Goal: Information Seeking & Learning: Learn about a topic

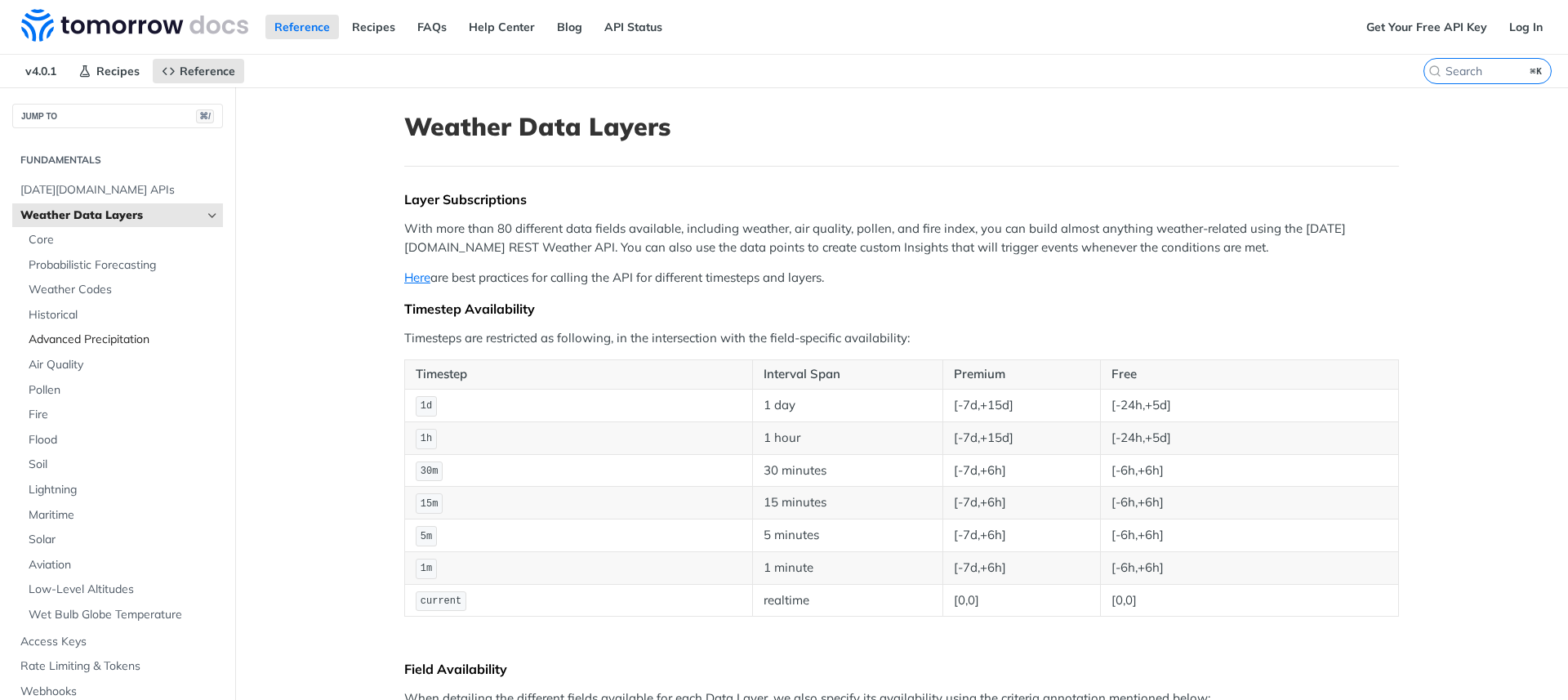
scroll to position [284, 0]
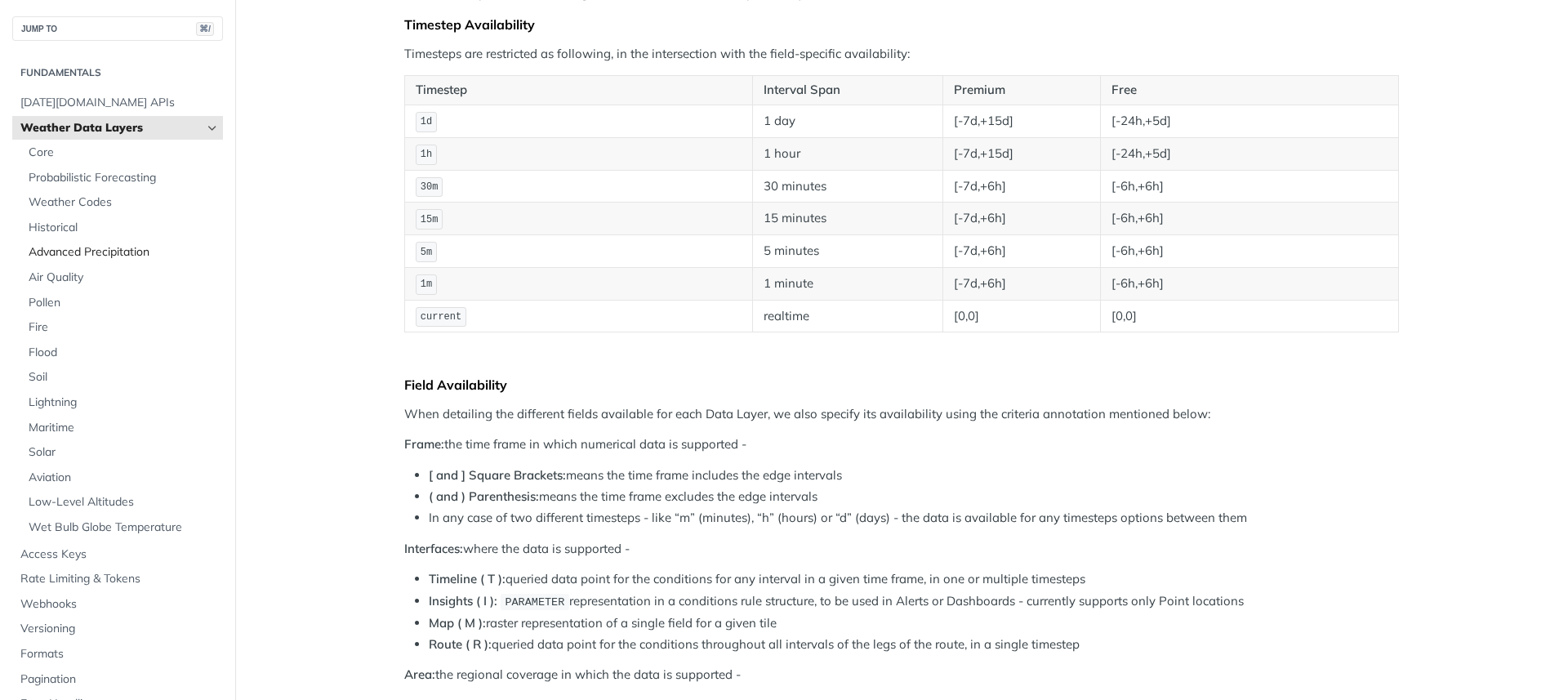
click at [87, 255] on span "Advanced Precipitation" at bounding box center [124, 253] width 191 height 17
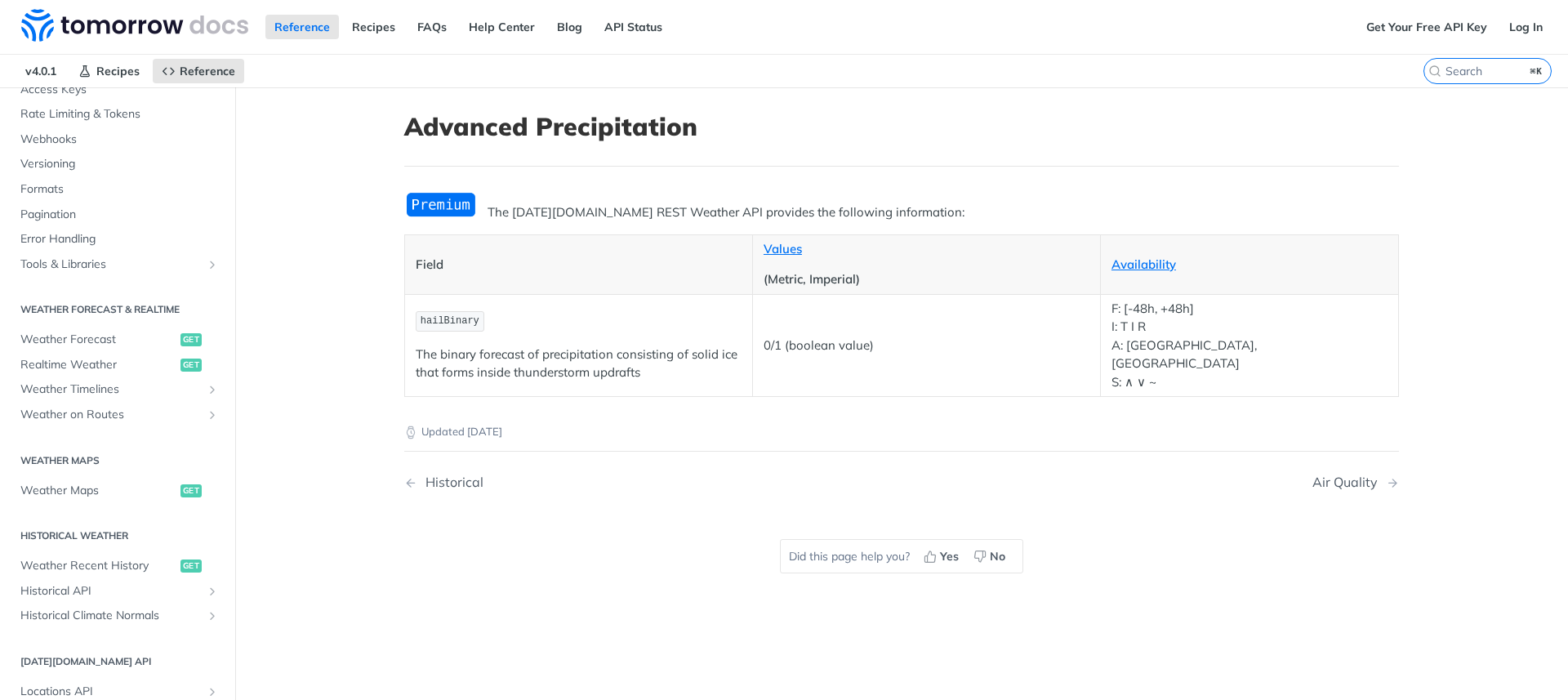
scroll to position [608, 0]
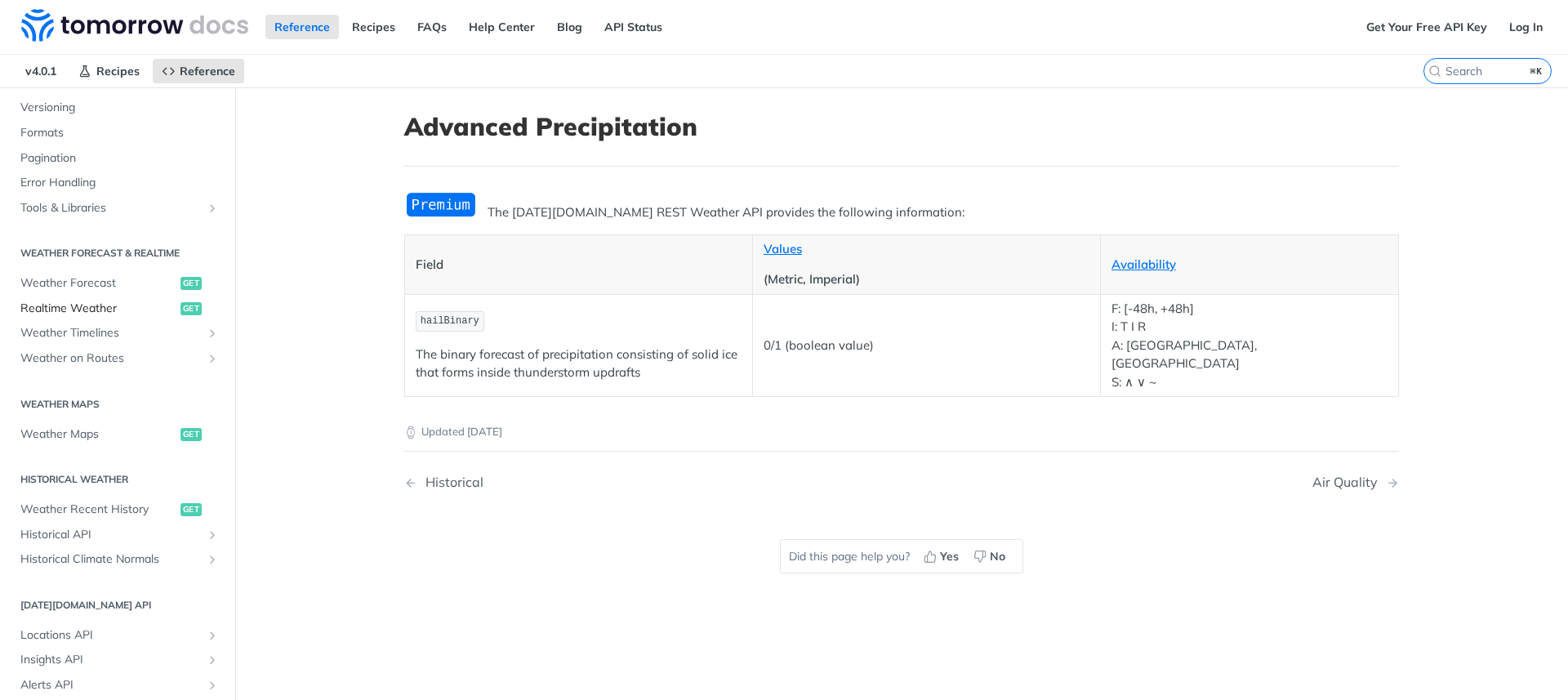
click at [105, 308] on span "Realtime Weather" at bounding box center [99, 309] width 156 height 17
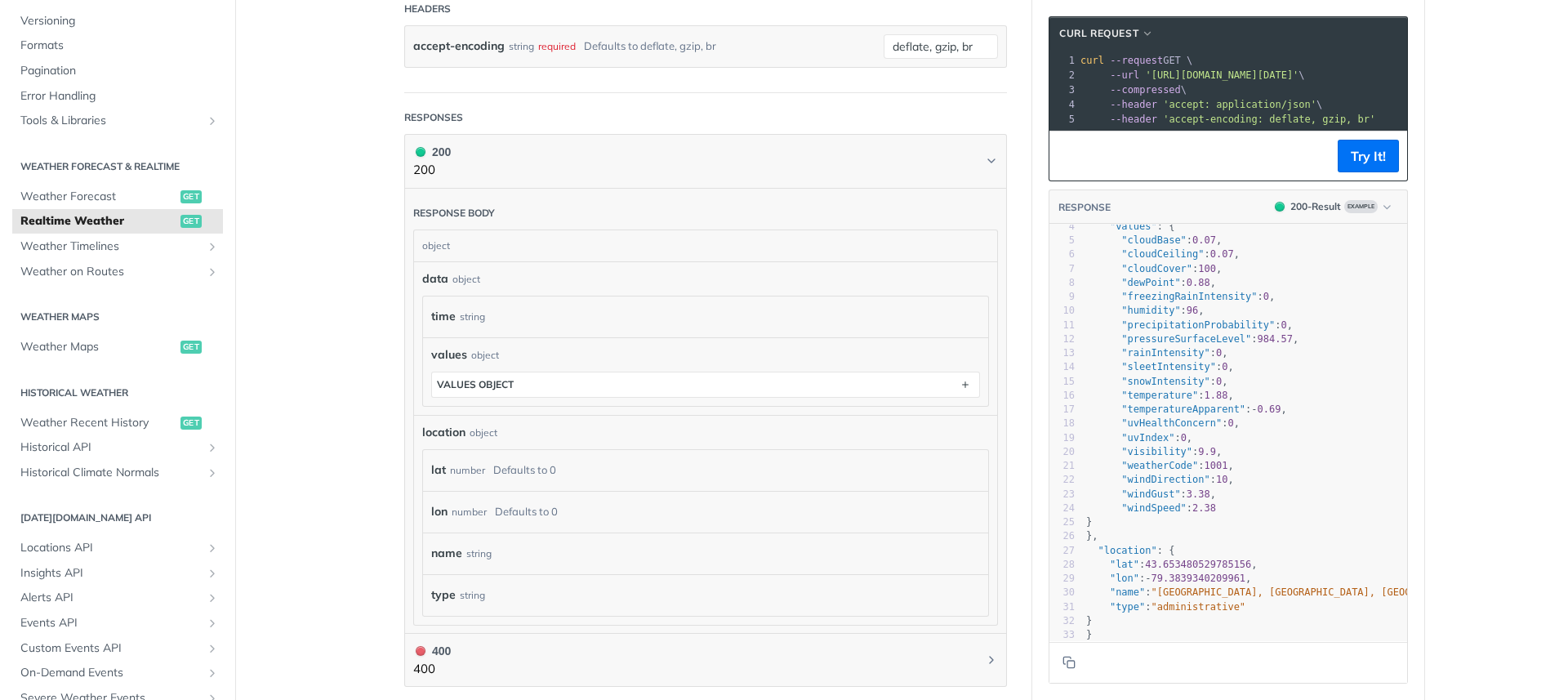
scroll to position [49, 0]
click at [127, 243] on span "Weather Timelines" at bounding box center [111, 246] width 181 height 17
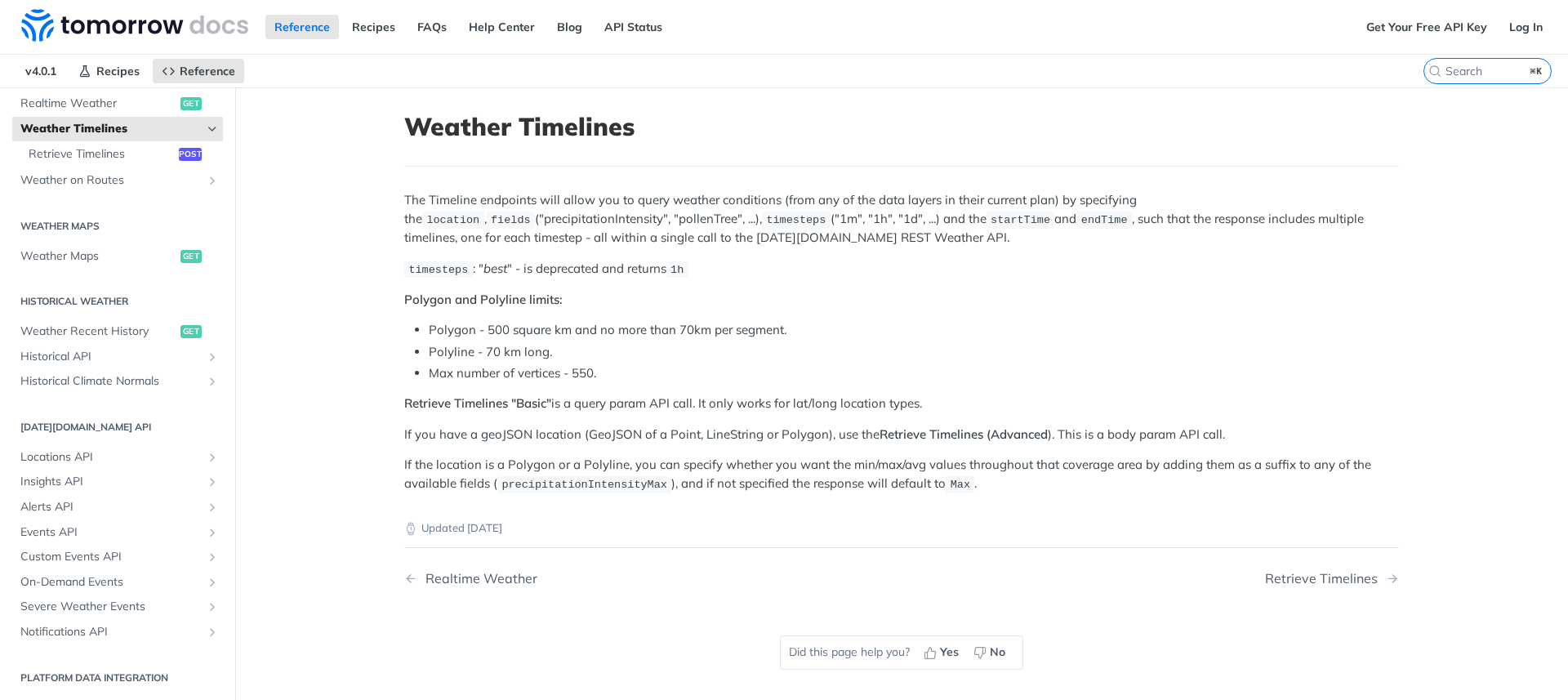
scroll to position [34, 0]
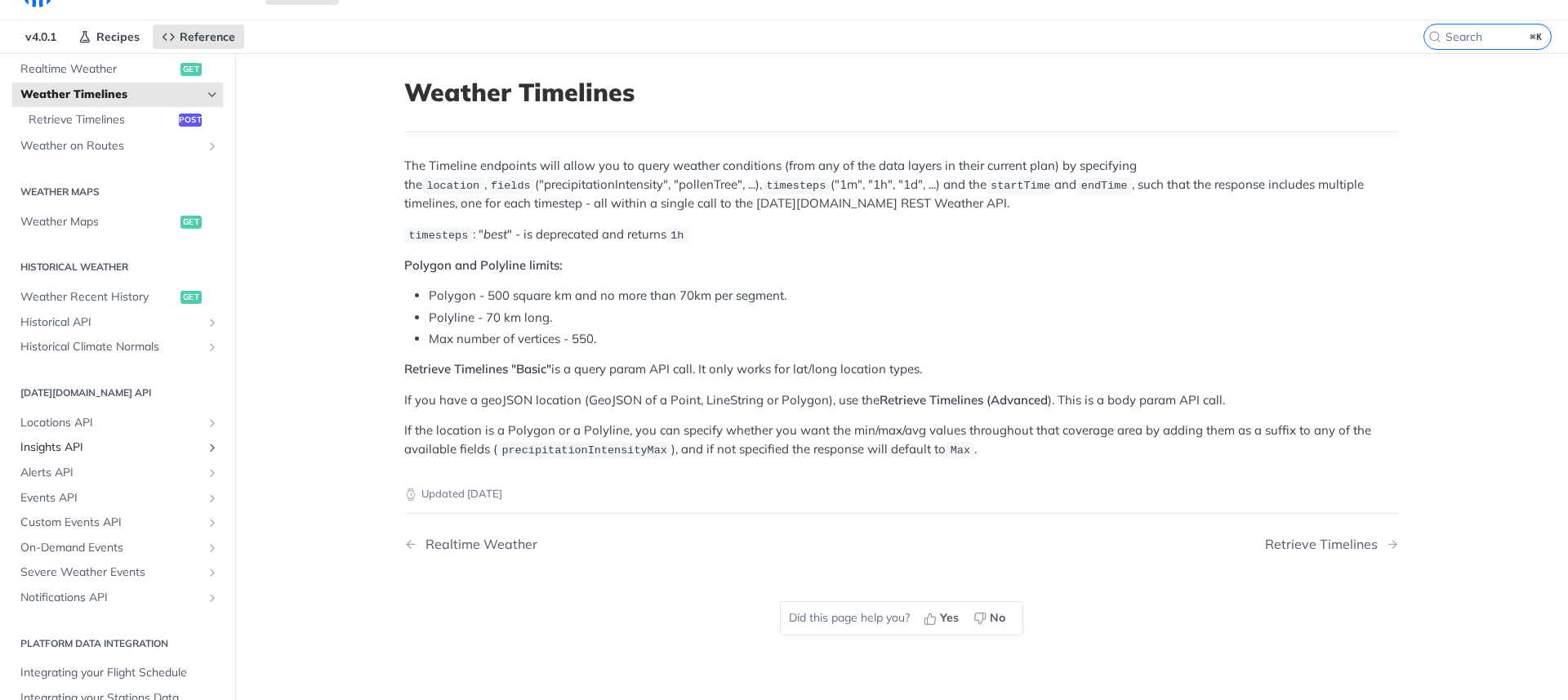
click at [60, 452] on span "Insights API" at bounding box center [111, 447] width 181 height 17
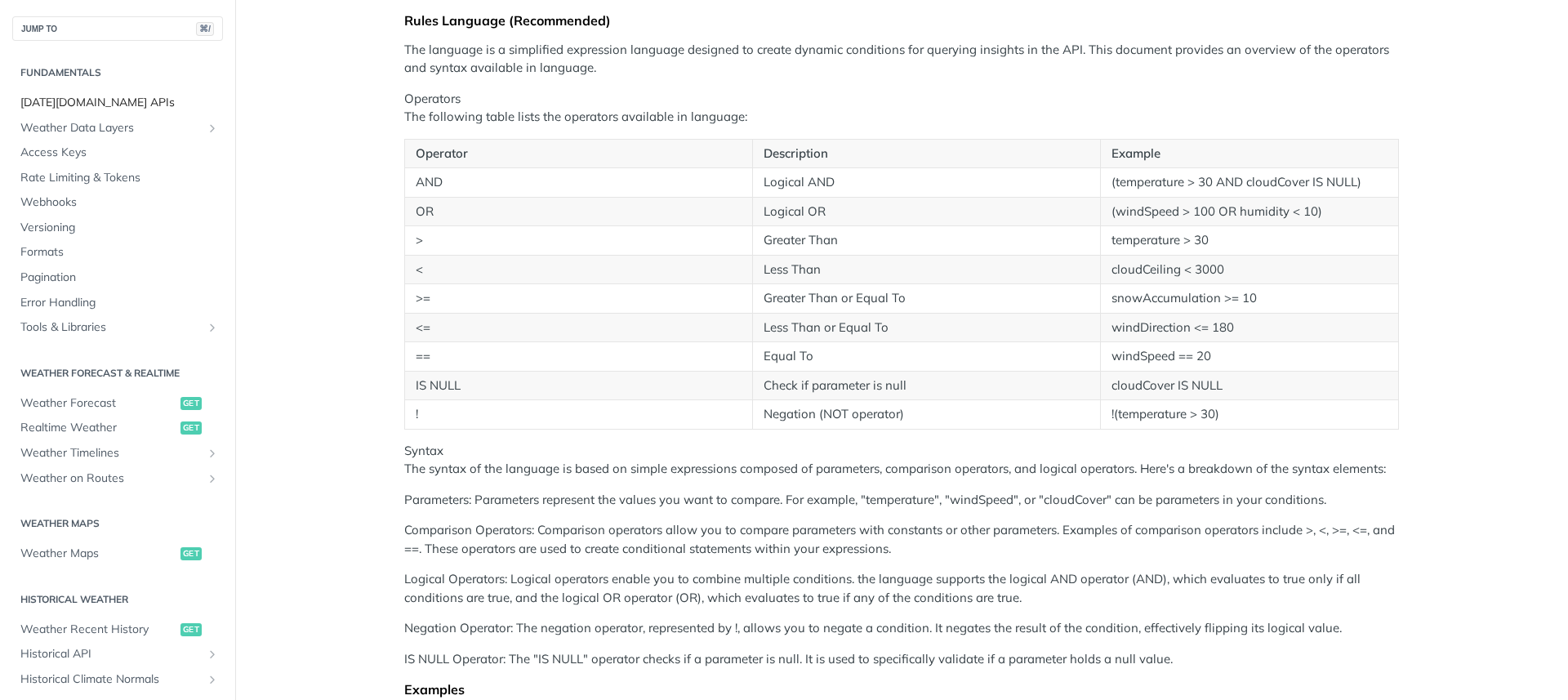
click at [102, 104] on span "[DATE][DOMAIN_NAME] APIs" at bounding box center [119, 103] width 198 height 17
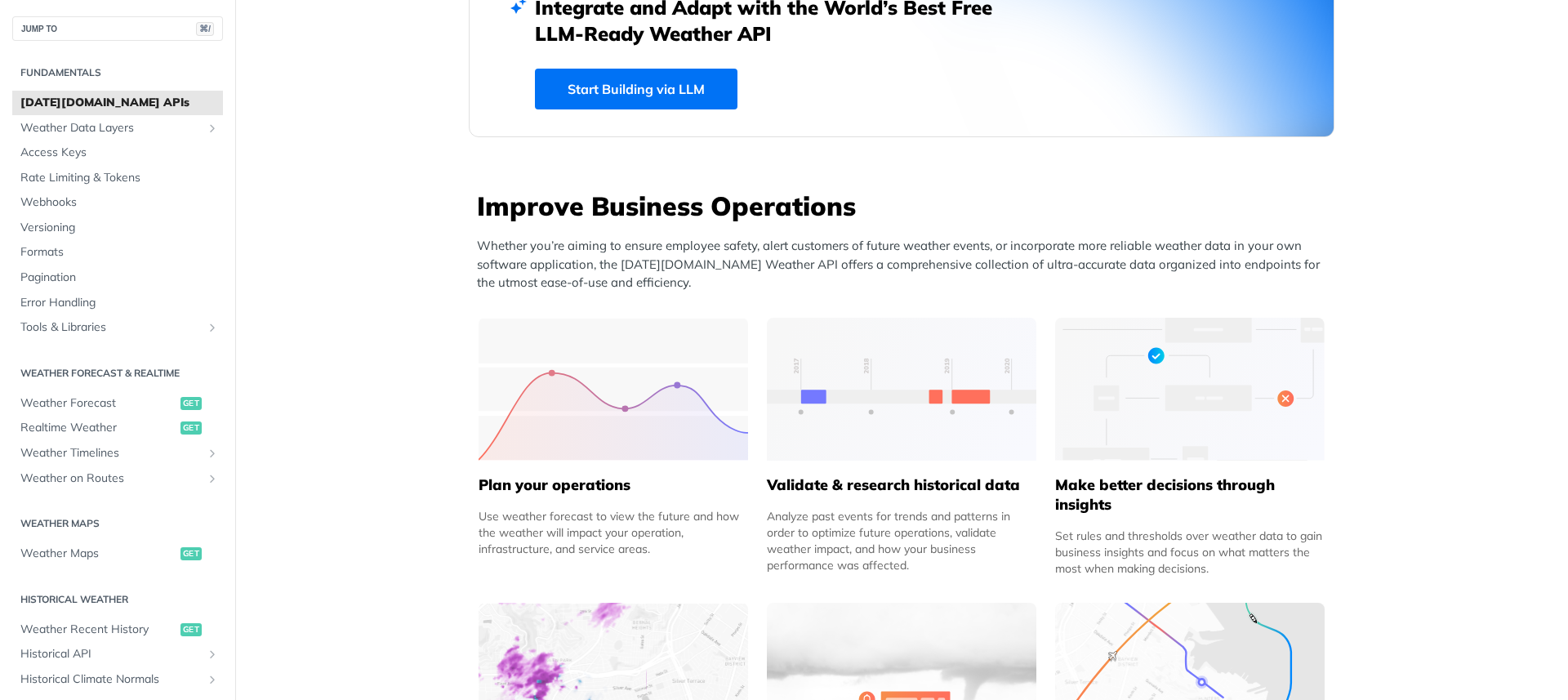
scroll to position [694, 0]
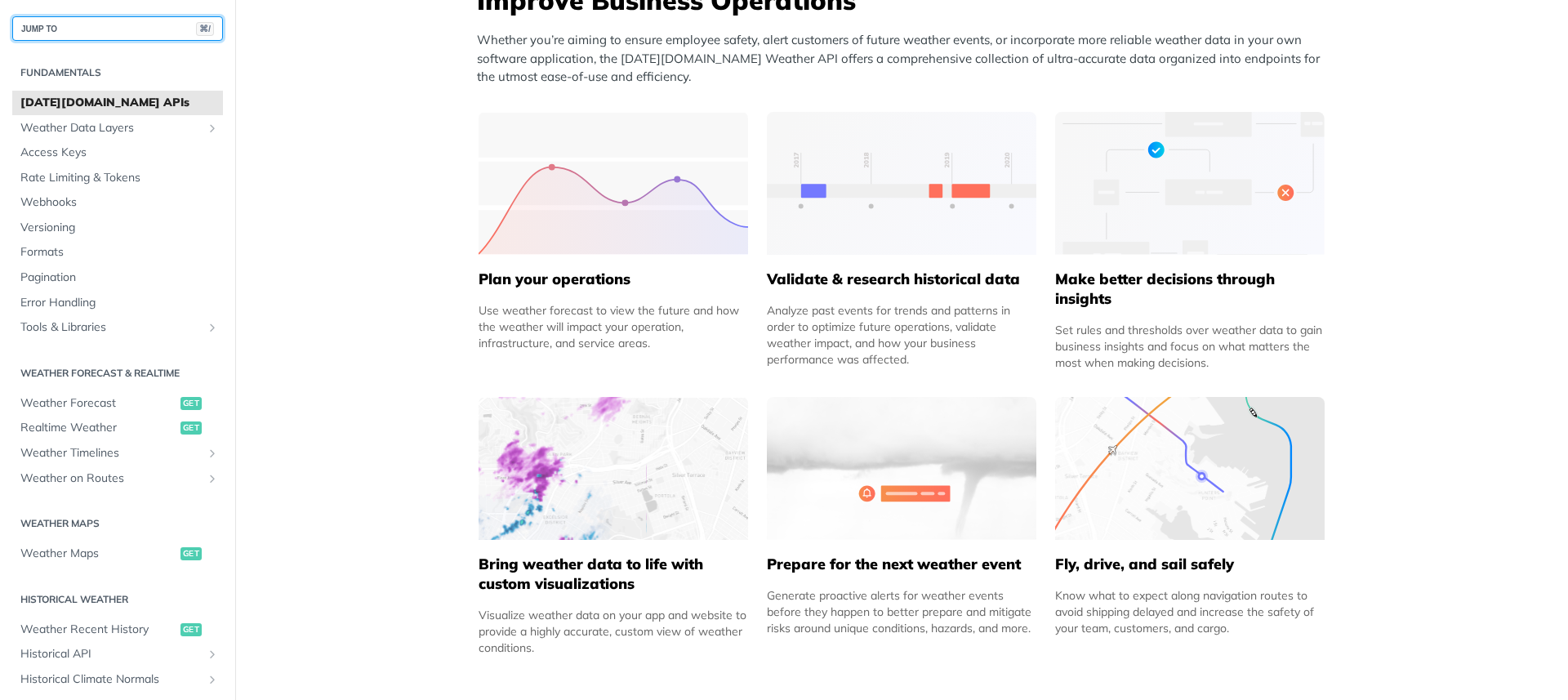
click at [99, 32] on button "JUMP TO ⌘/" at bounding box center [117, 29] width 211 height 24
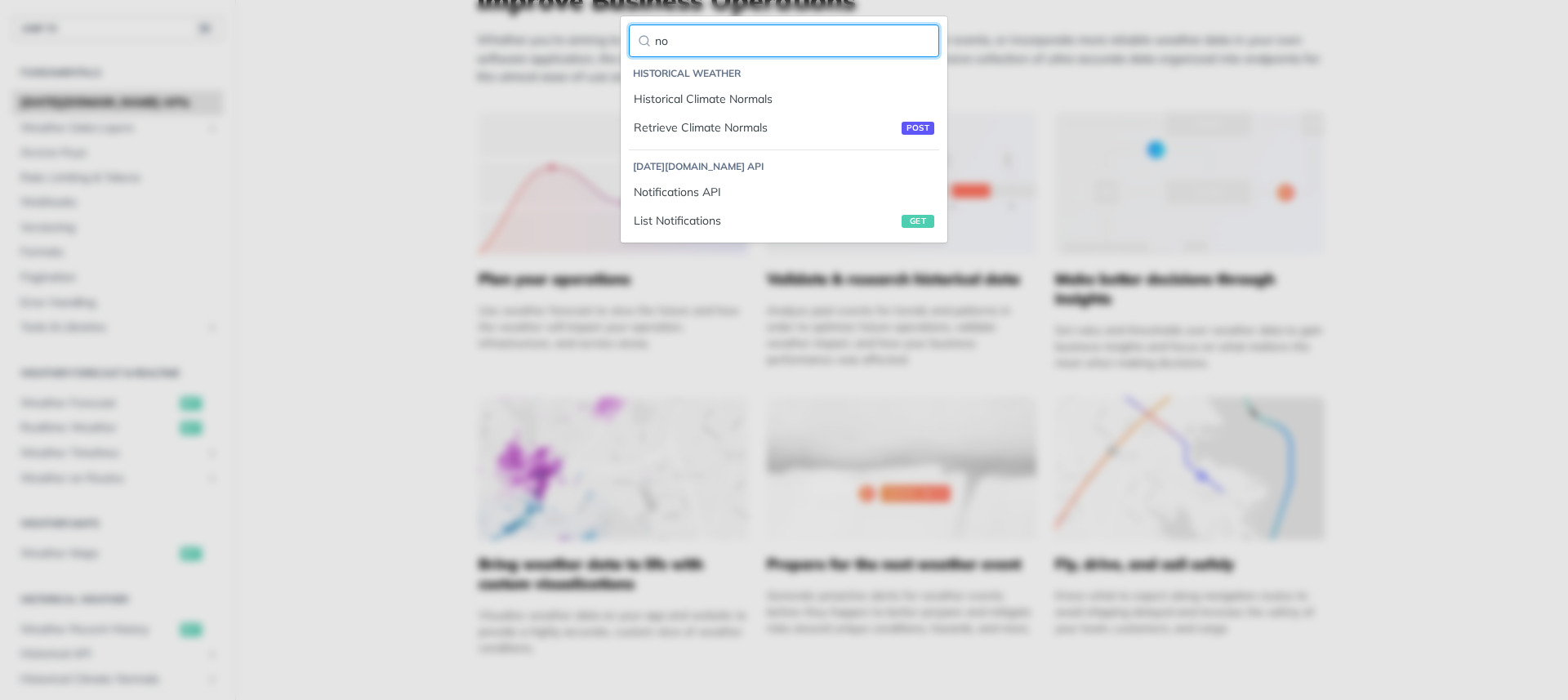
type input "n"
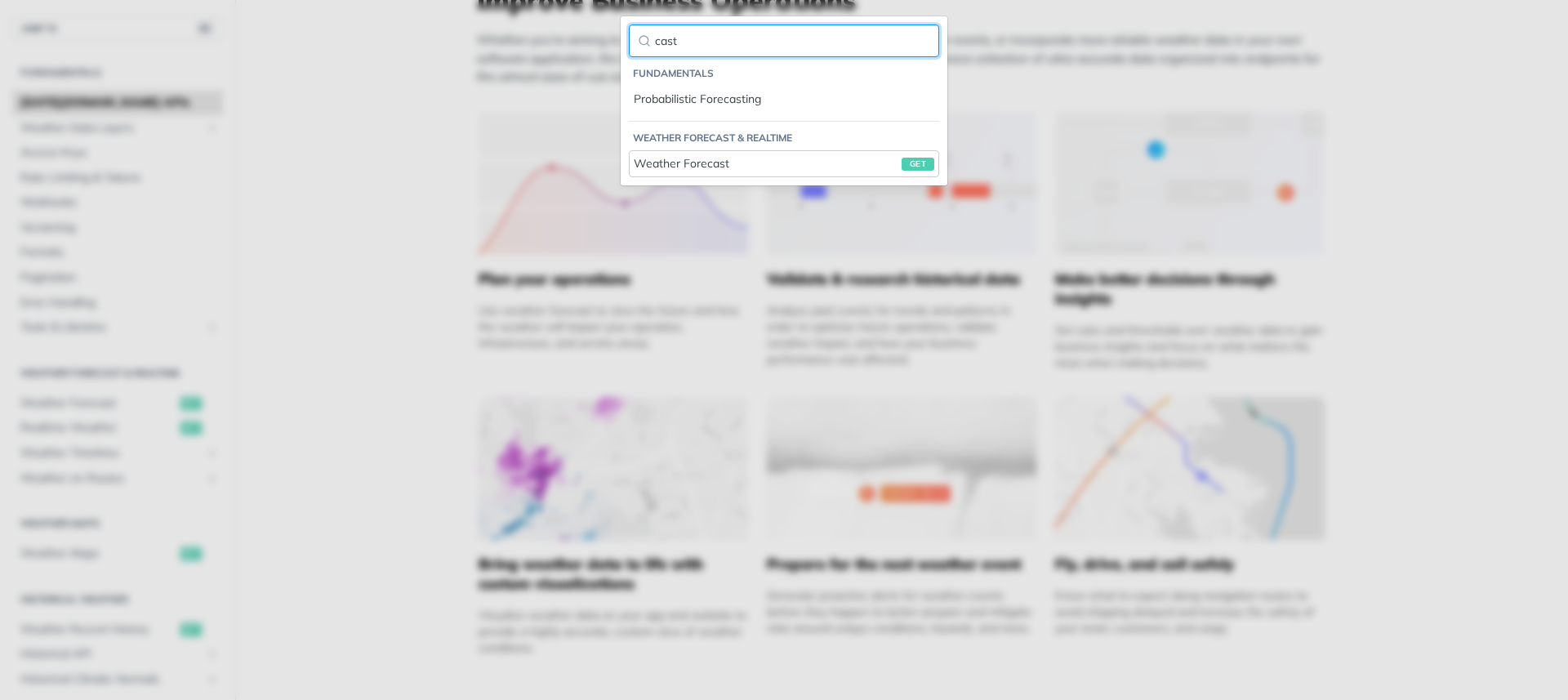
type input "cast"
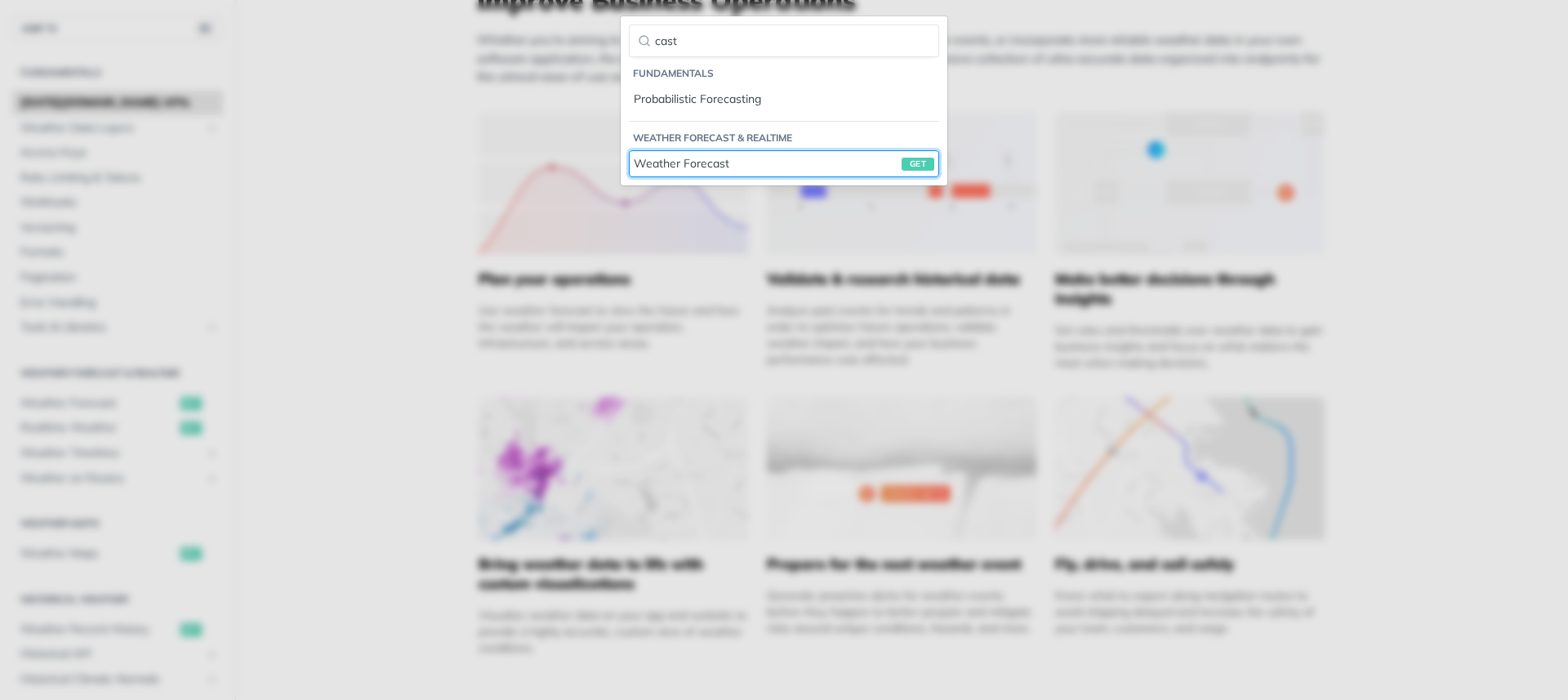
click at [712, 174] on link "Weather Forecast get" at bounding box center [784, 164] width 311 height 27
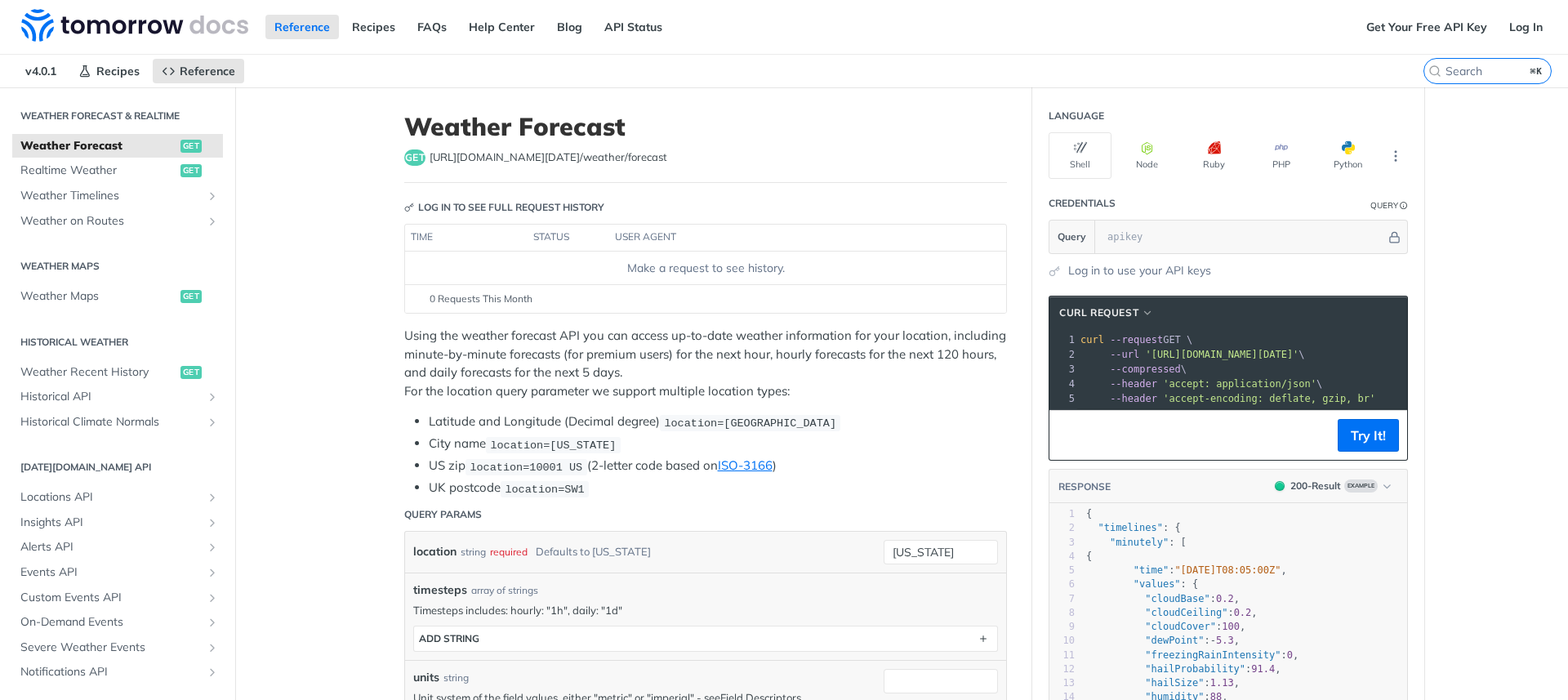
scroll to position [341, 0]
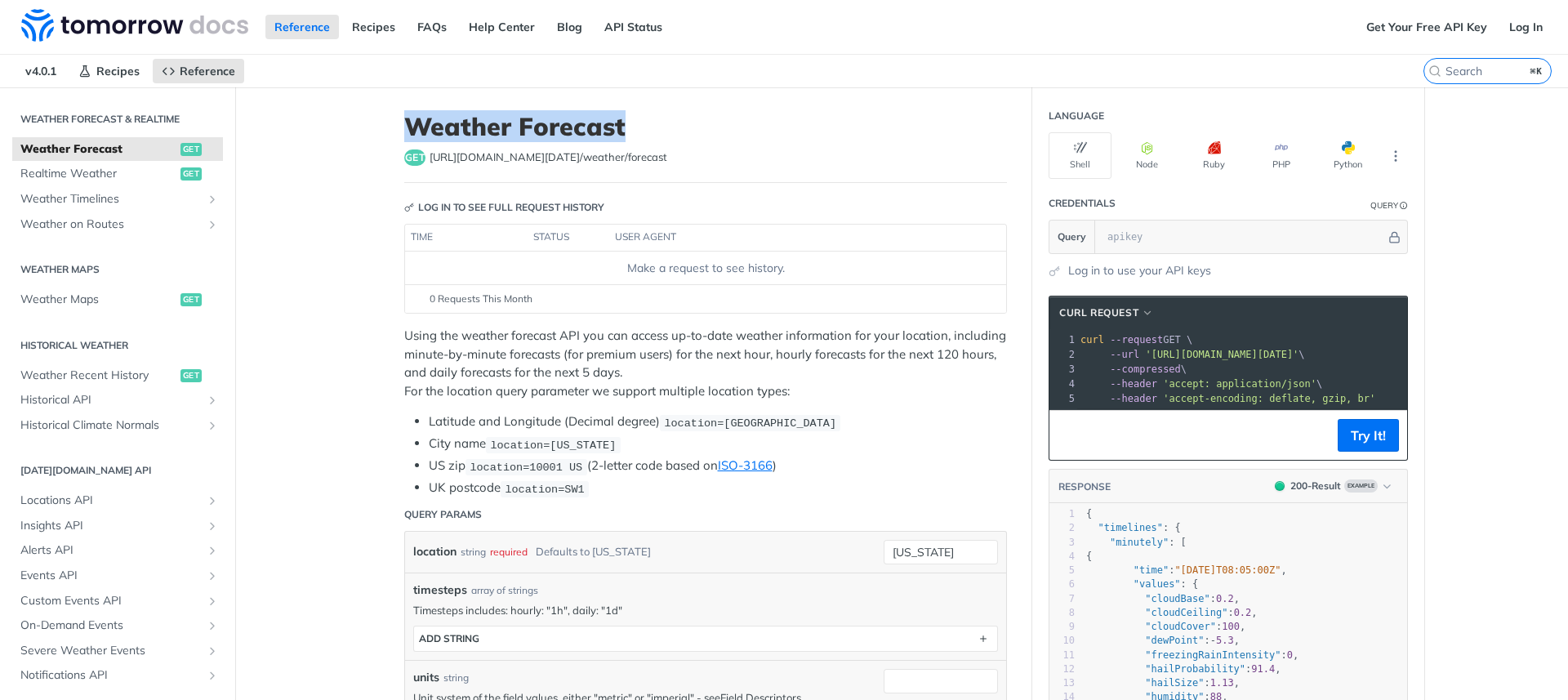
drag, startPoint x: 617, startPoint y: 125, endPoint x: 352, endPoint y: 132, distance: 265.1
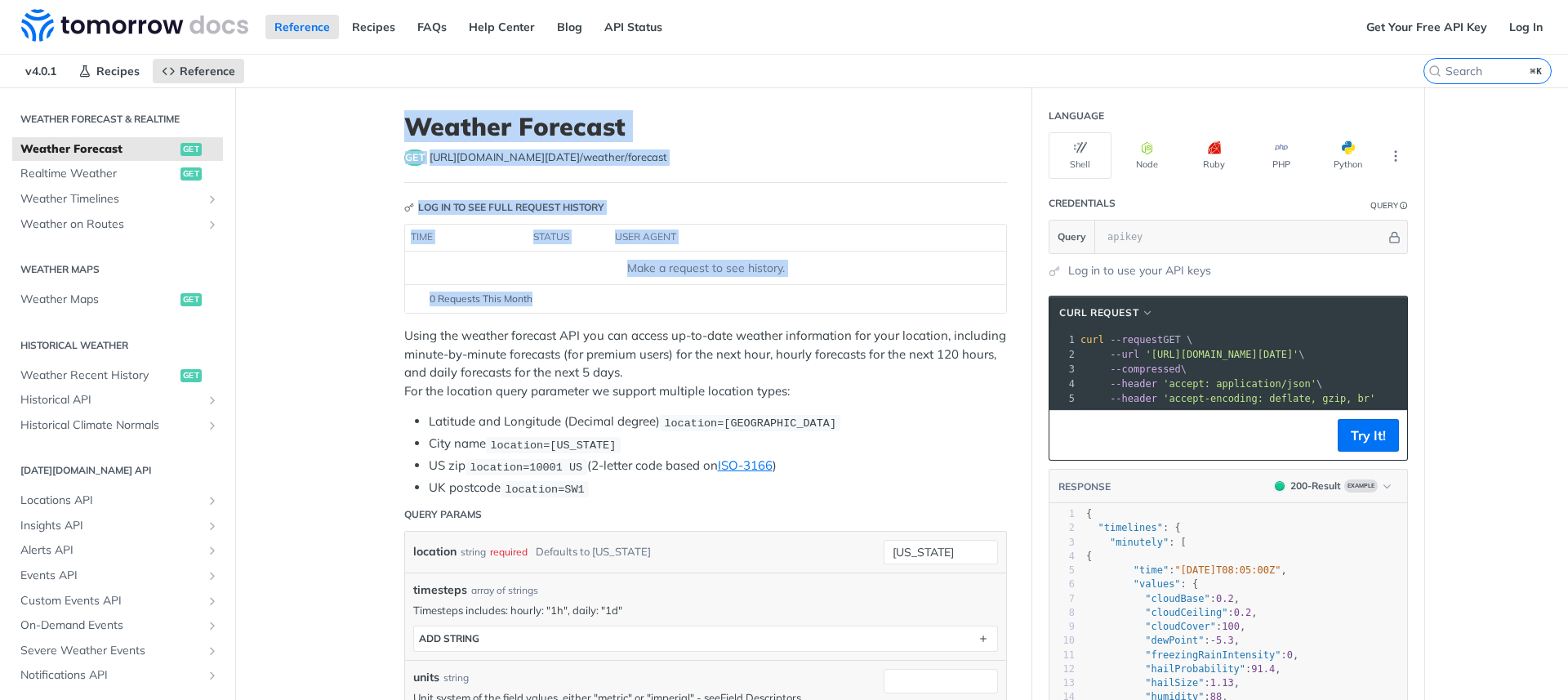
drag, startPoint x: 352, startPoint y: 128, endPoint x: 810, endPoint y: 318, distance: 495.8
click at [591, 309] on footer "0 Requests This Month" at bounding box center [706, 298] width 601 height 29
drag, startPoint x: 539, startPoint y: 318, endPoint x: 386, endPoint y: 111, distance: 257.4
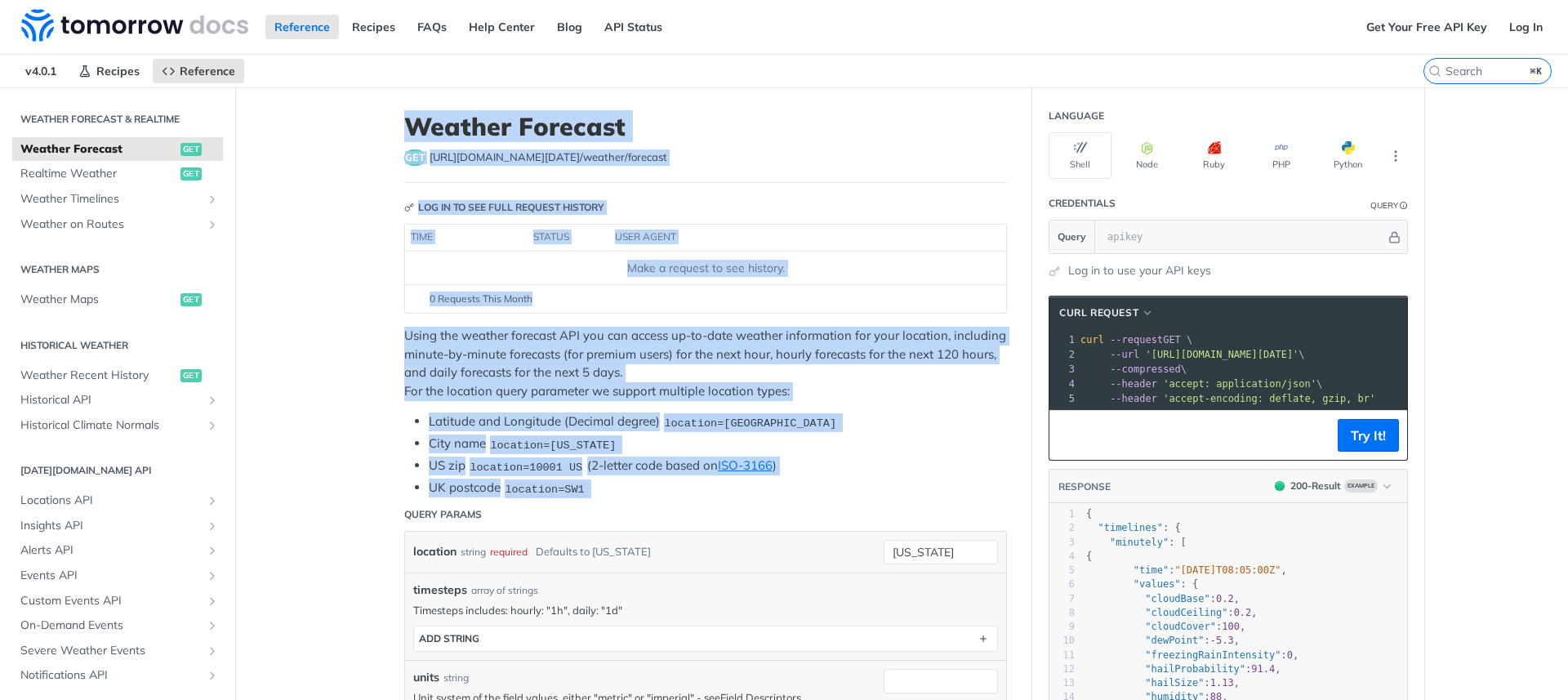
drag, startPoint x: 393, startPoint y: 130, endPoint x: 932, endPoint y: 499, distance: 653.2
click at [932, 499] on header "Query Params" at bounding box center [706, 514] width 603 height 33
drag, startPoint x: 929, startPoint y: 506, endPoint x: 802, endPoint y: 106, distance: 419.7
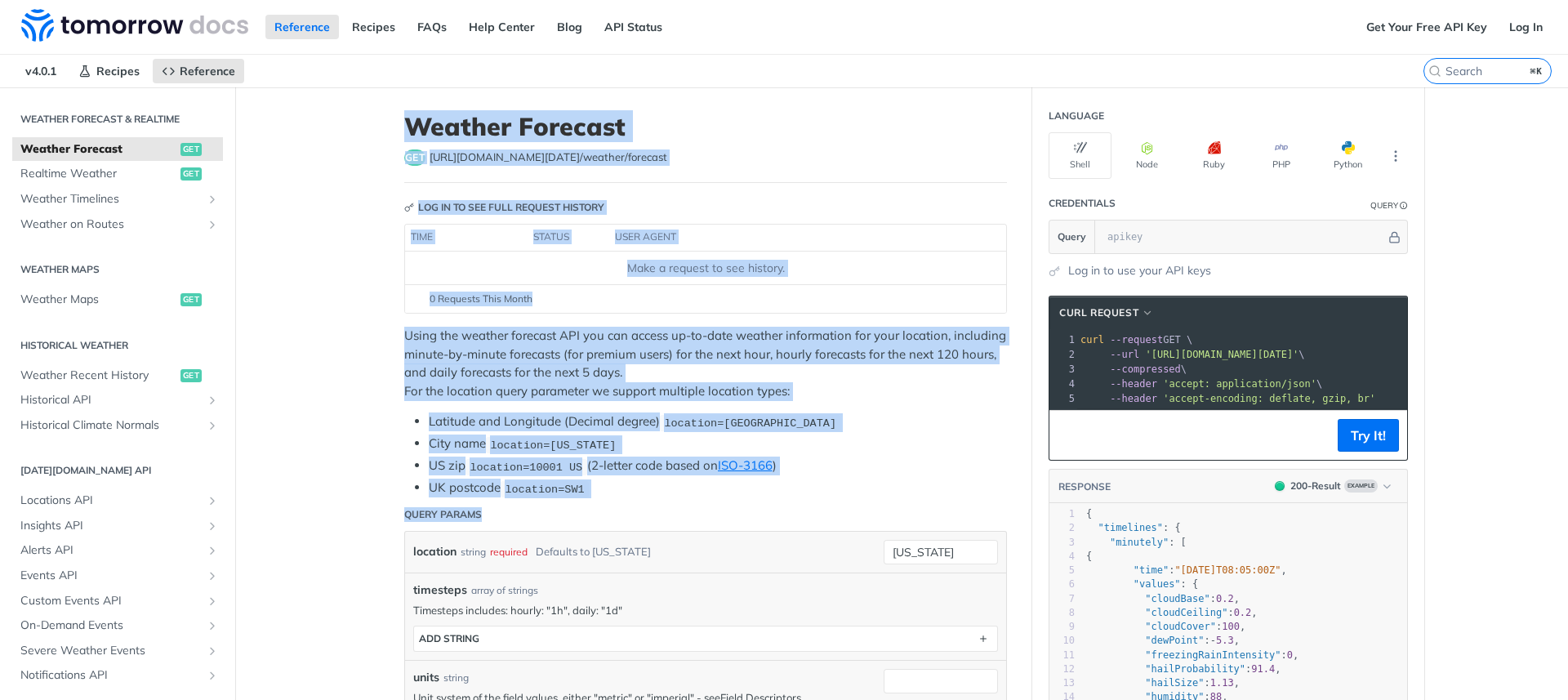
drag, startPoint x: 802, startPoint y: 99, endPoint x: 881, endPoint y: 494, distance: 402.8
click at [740, 153] on div "get https://api.tomorrow.io/v4 /weather/forecast" at bounding box center [706, 158] width 603 height 17
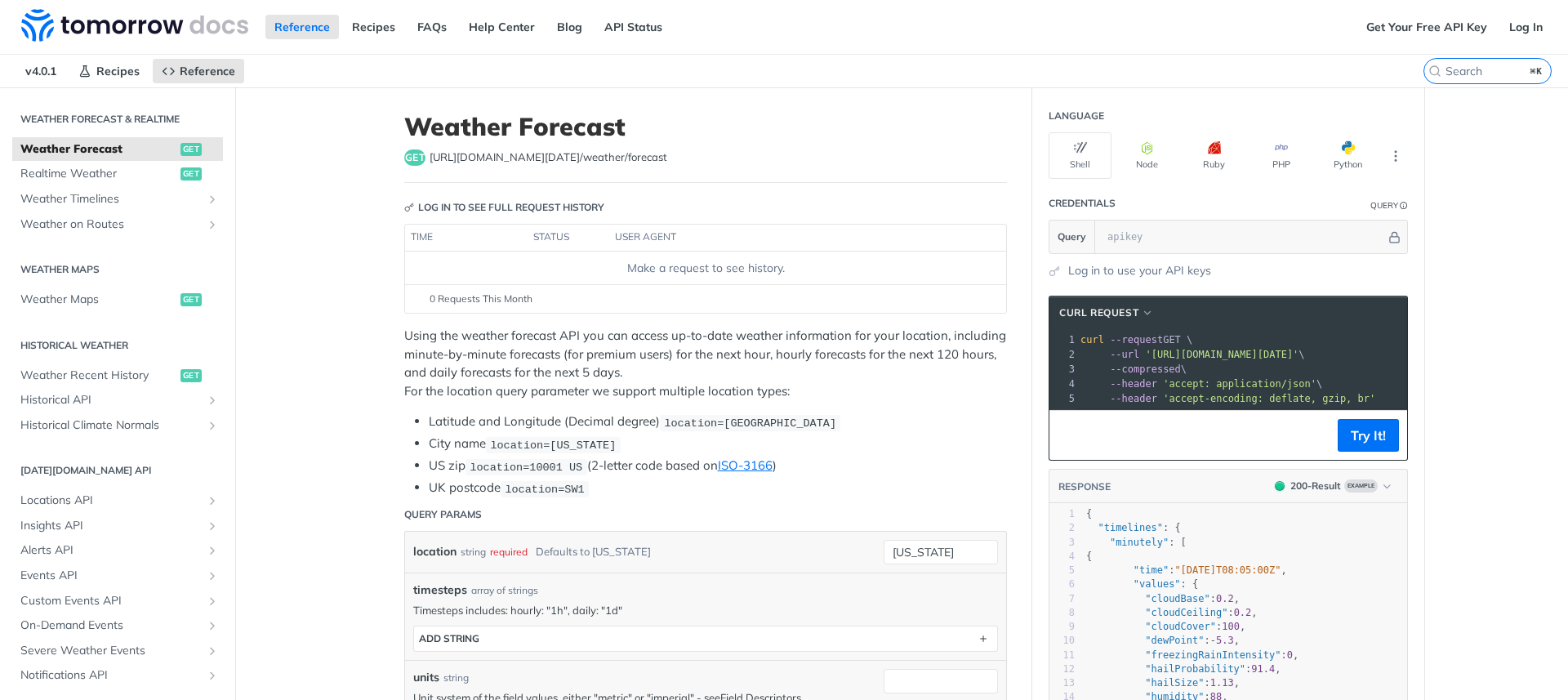
scroll to position [306, 0]
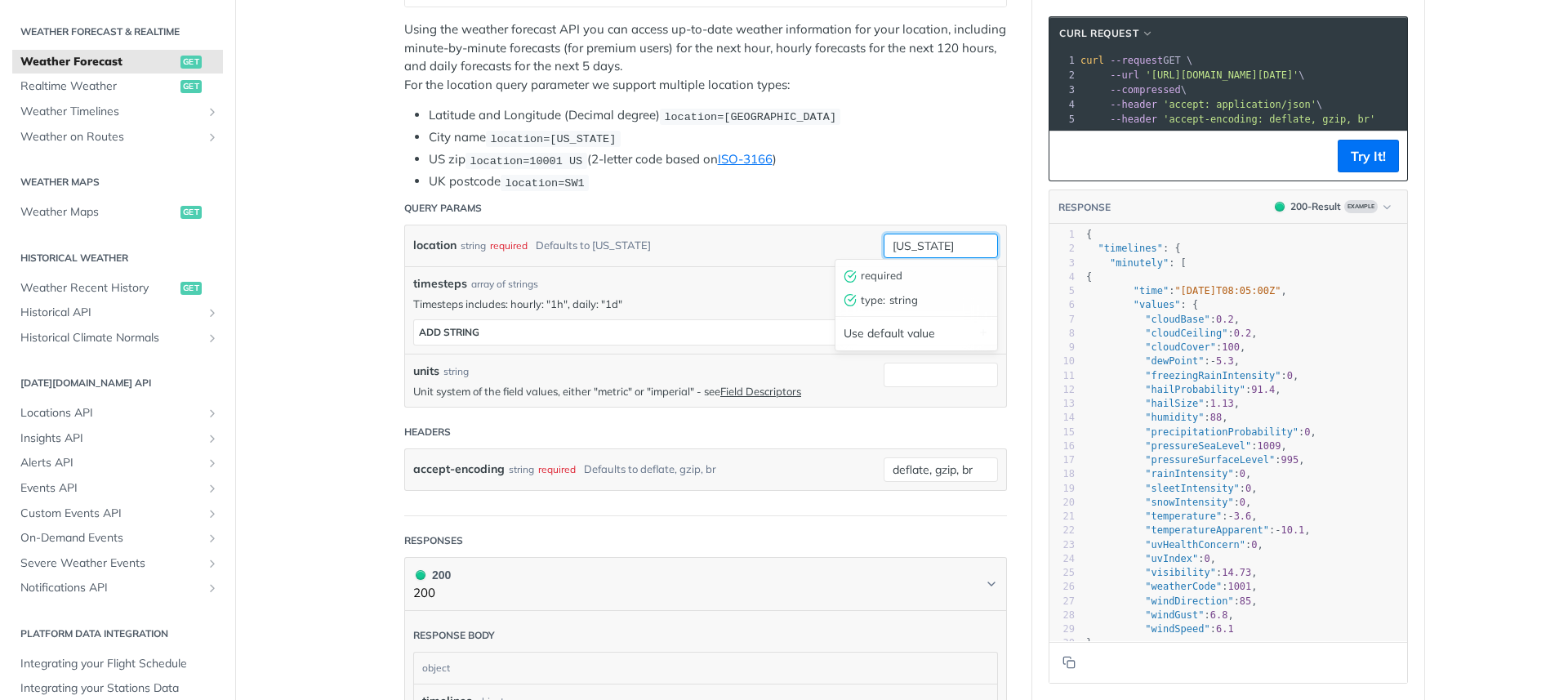
click at [907, 250] on input "[US_STATE]" at bounding box center [940, 245] width 114 height 24
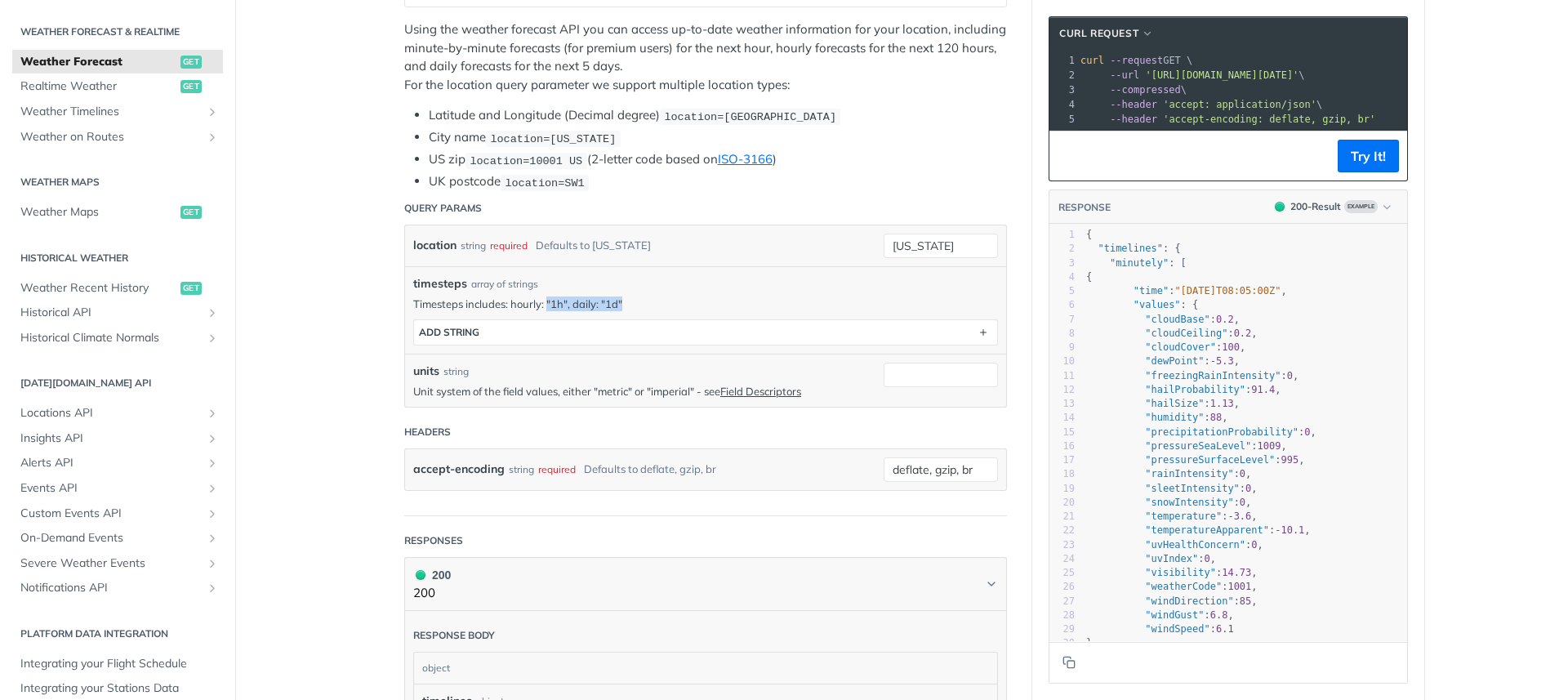
drag, startPoint x: 539, startPoint y: 303, endPoint x: 654, endPoint y: 302, distance: 115.0
click at [654, 302] on p "Timesteps includes: hourly: "1h", daily: "1d"" at bounding box center [705, 304] width 585 height 15
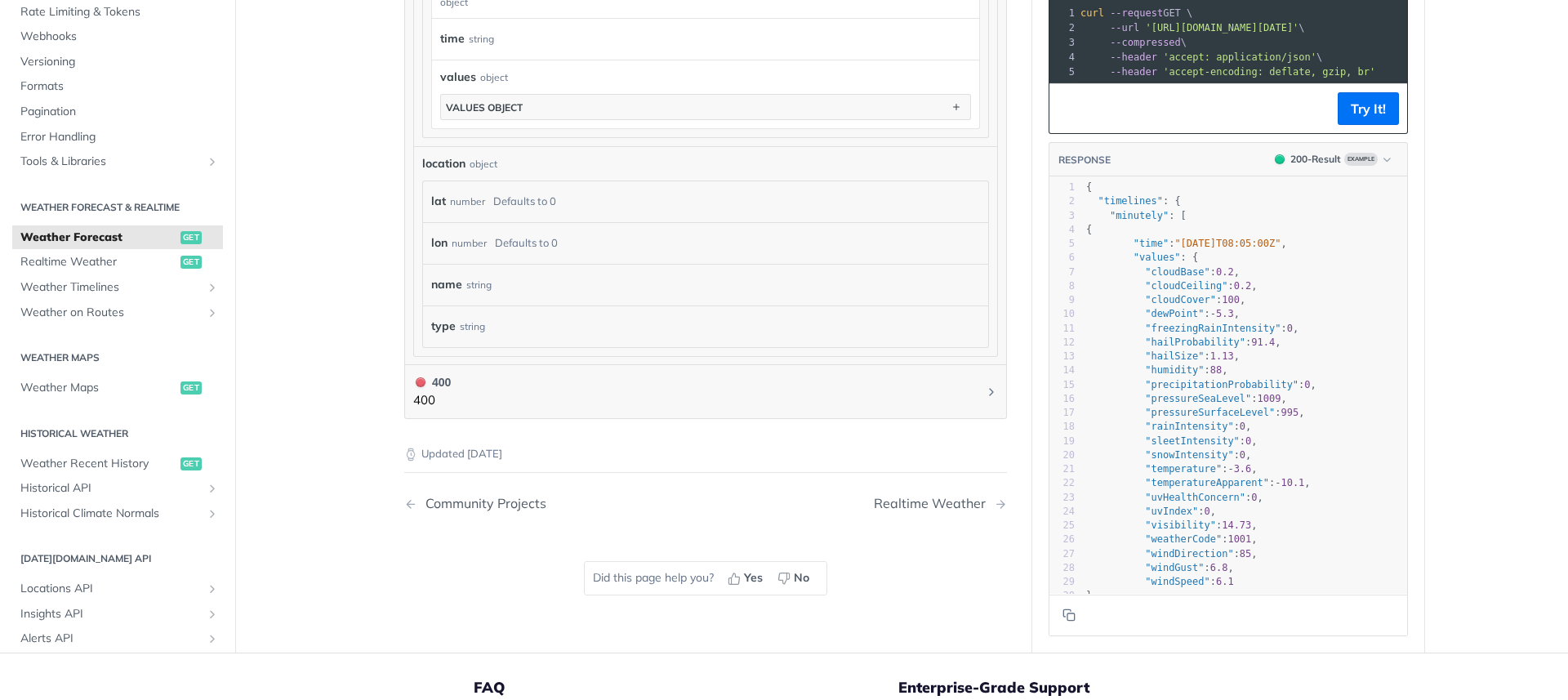
scroll to position [57, 0]
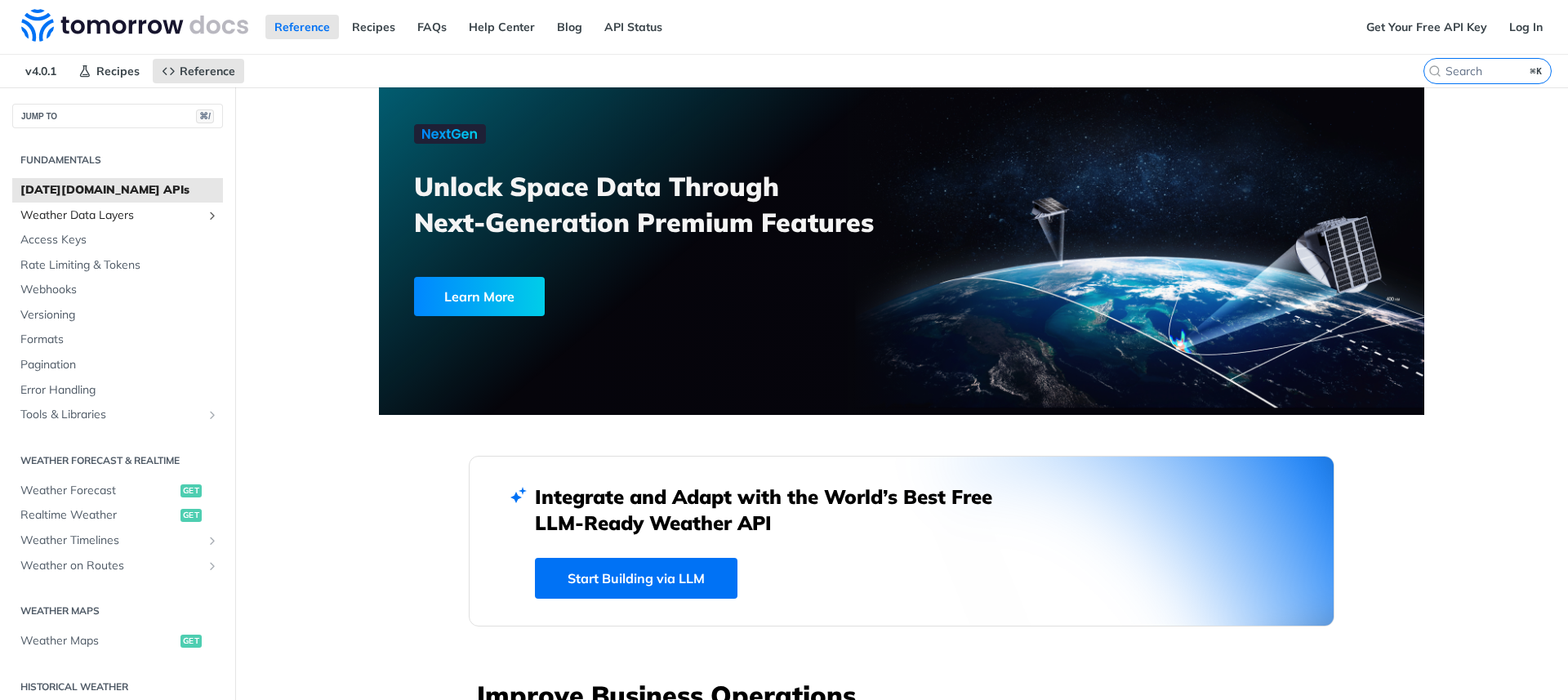
click at [90, 211] on span "Weather Data Layers" at bounding box center [111, 216] width 181 height 17
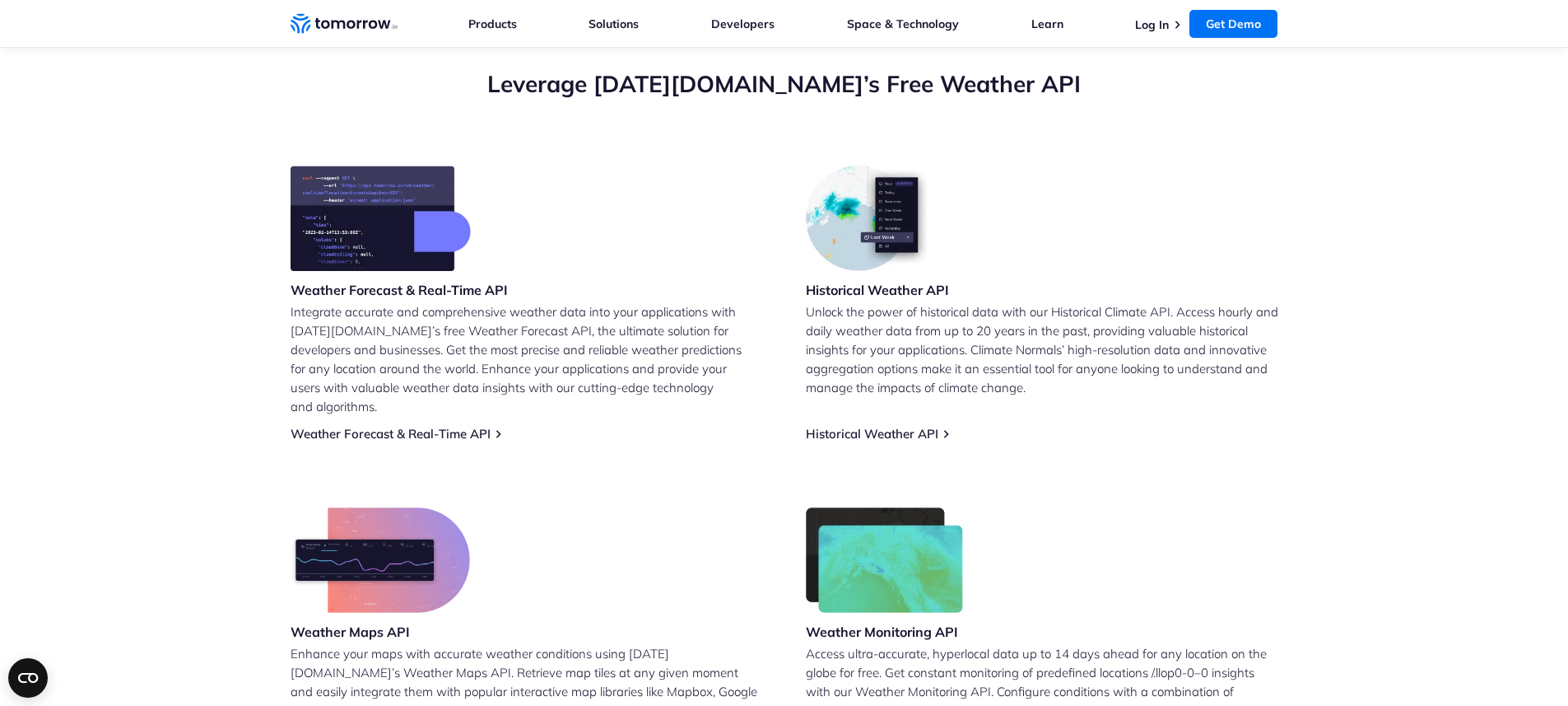
scroll to position [724, 0]
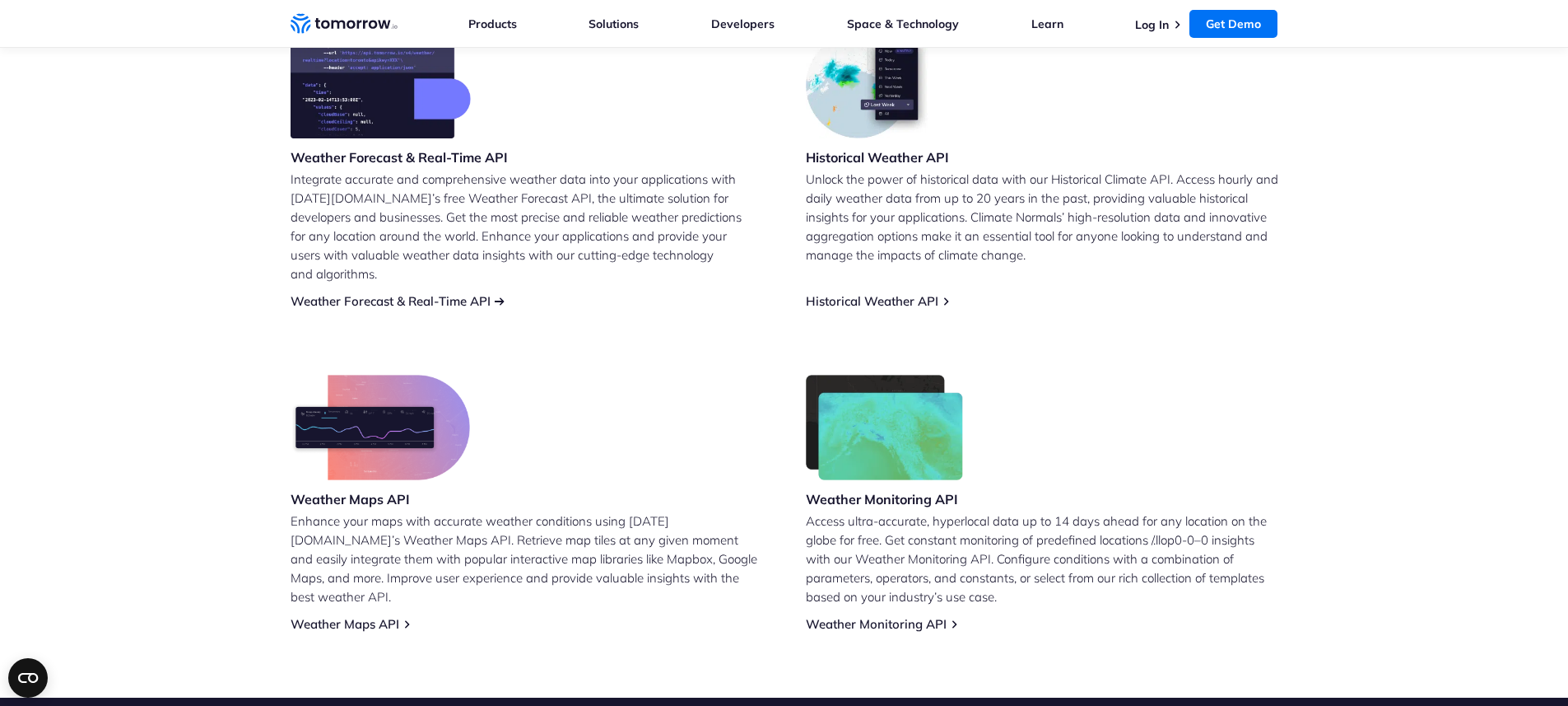
click at [441, 293] on link "Weather Forecast & Real-Time API" at bounding box center [390, 301] width 200 height 16
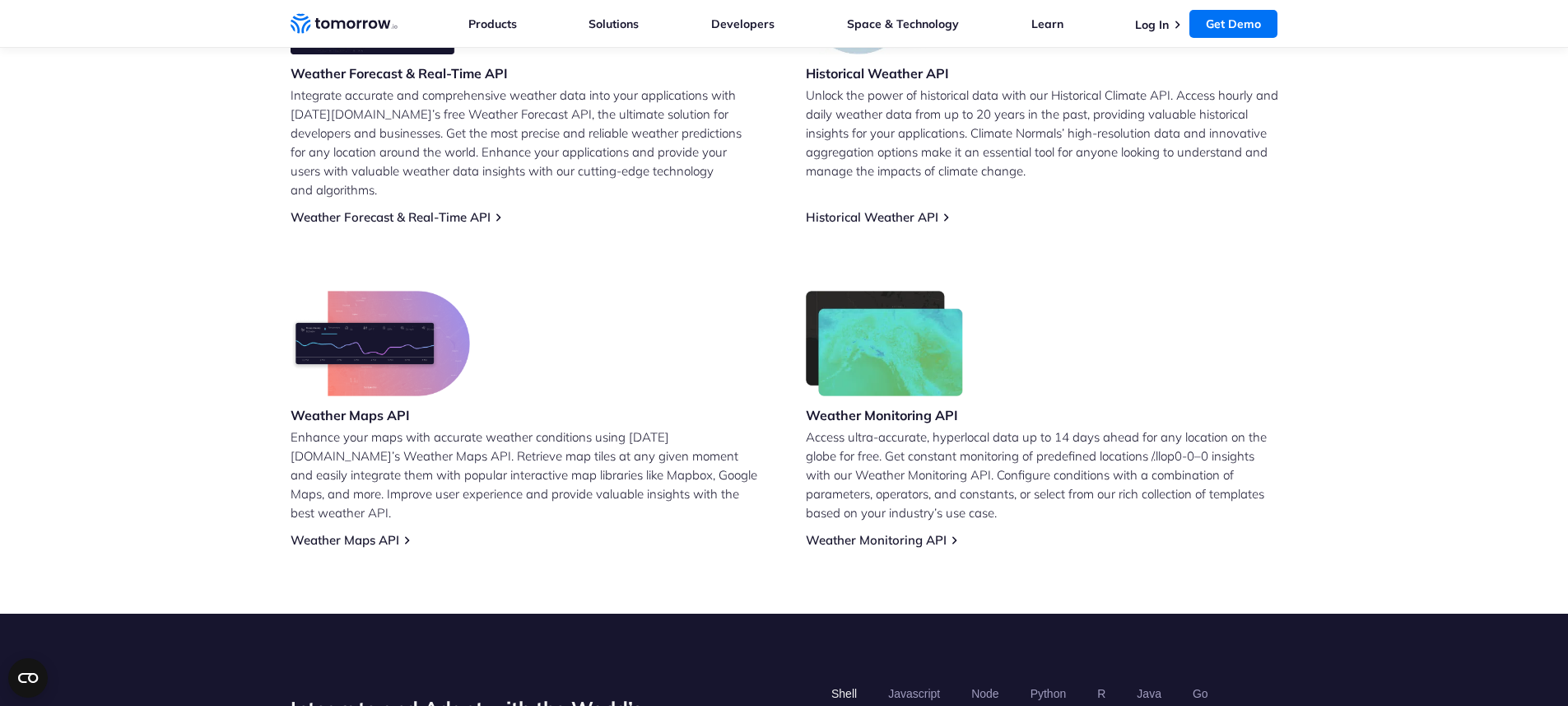
scroll to position [836, 0]
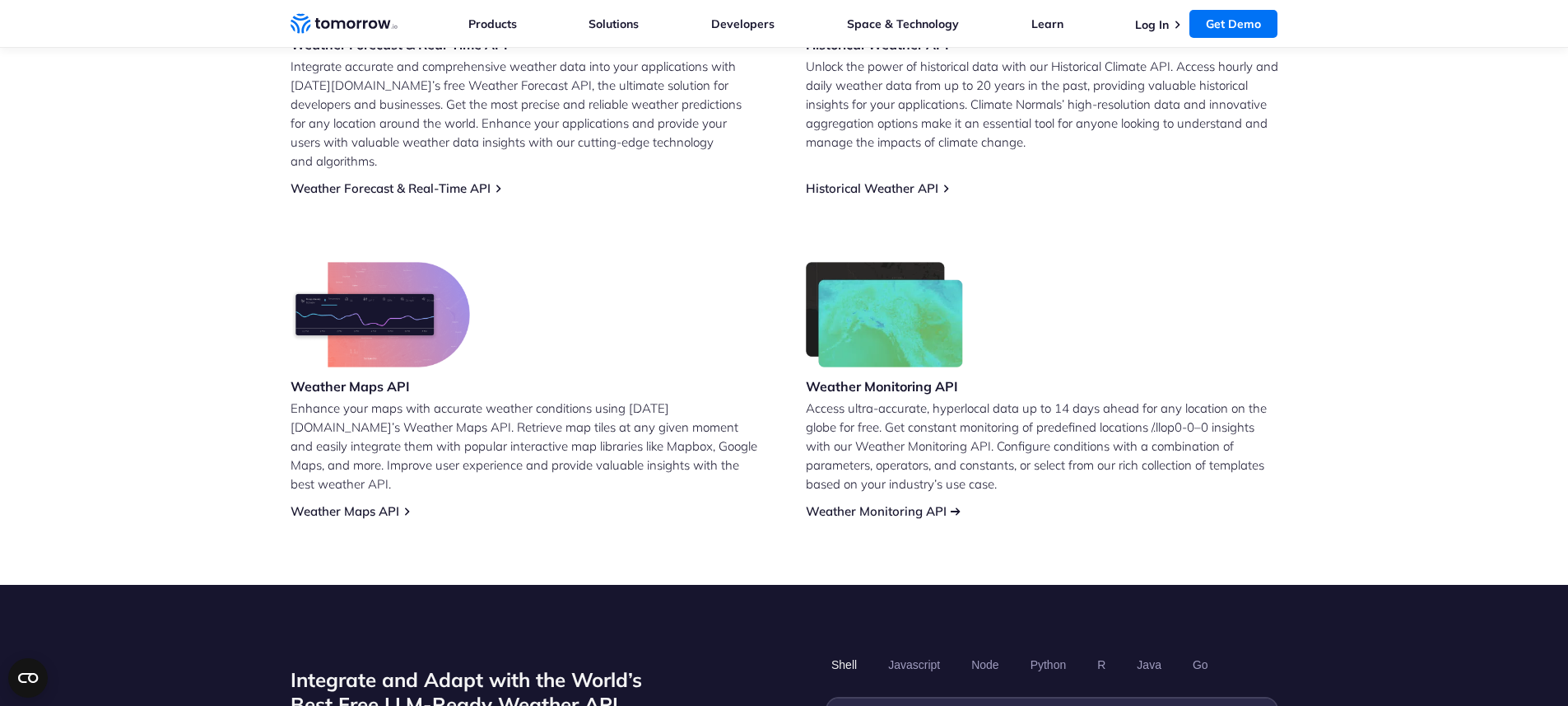
click at [903, 503] on link "Weather Monitoring API" at bounding box center [876, 511] width 141 height 16
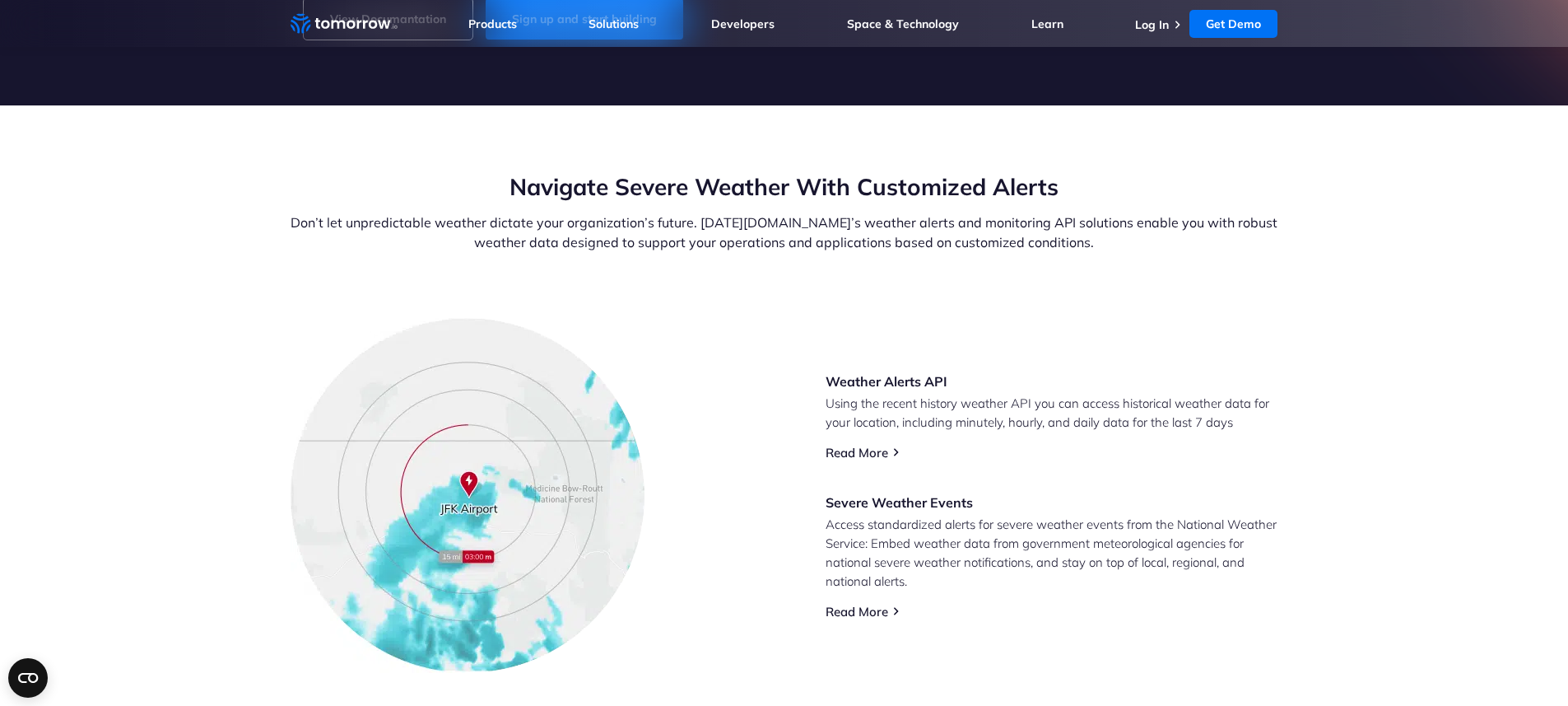
scroll to position [614, 0]
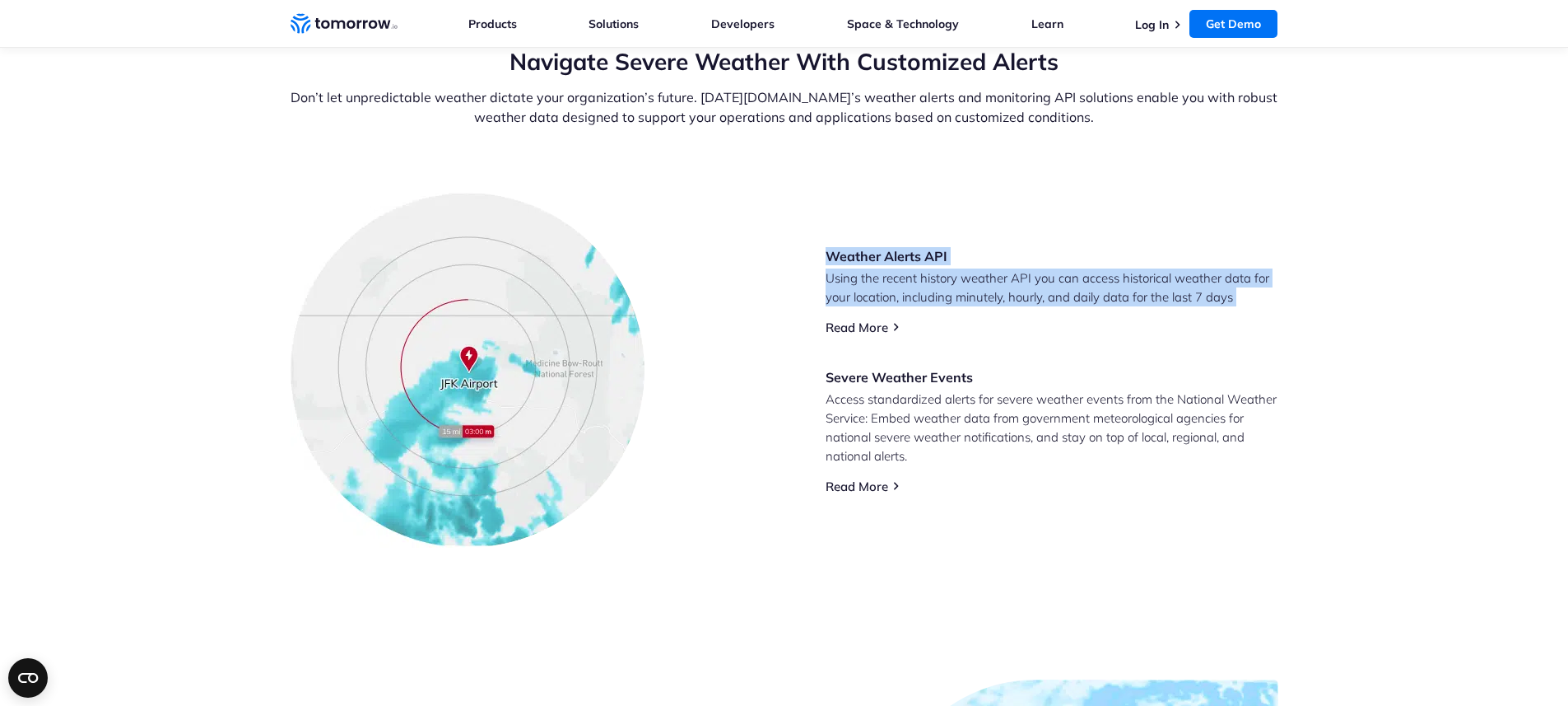
drag, startPoint x: 809, startPoint y: 261, endPoint x: 1058, endPoint y: 309, distance: 253.6
click at [1058, 309] on div "Weather Alerts API Using the recent history weather API you can access historic…" at bounding box center [784, 369] width 988 height 354
click at [1058, 309] on div "Weather Alerts API Using the recent history weather API you can access historic…" at bounding box center [1052, 369] width 453 height 247
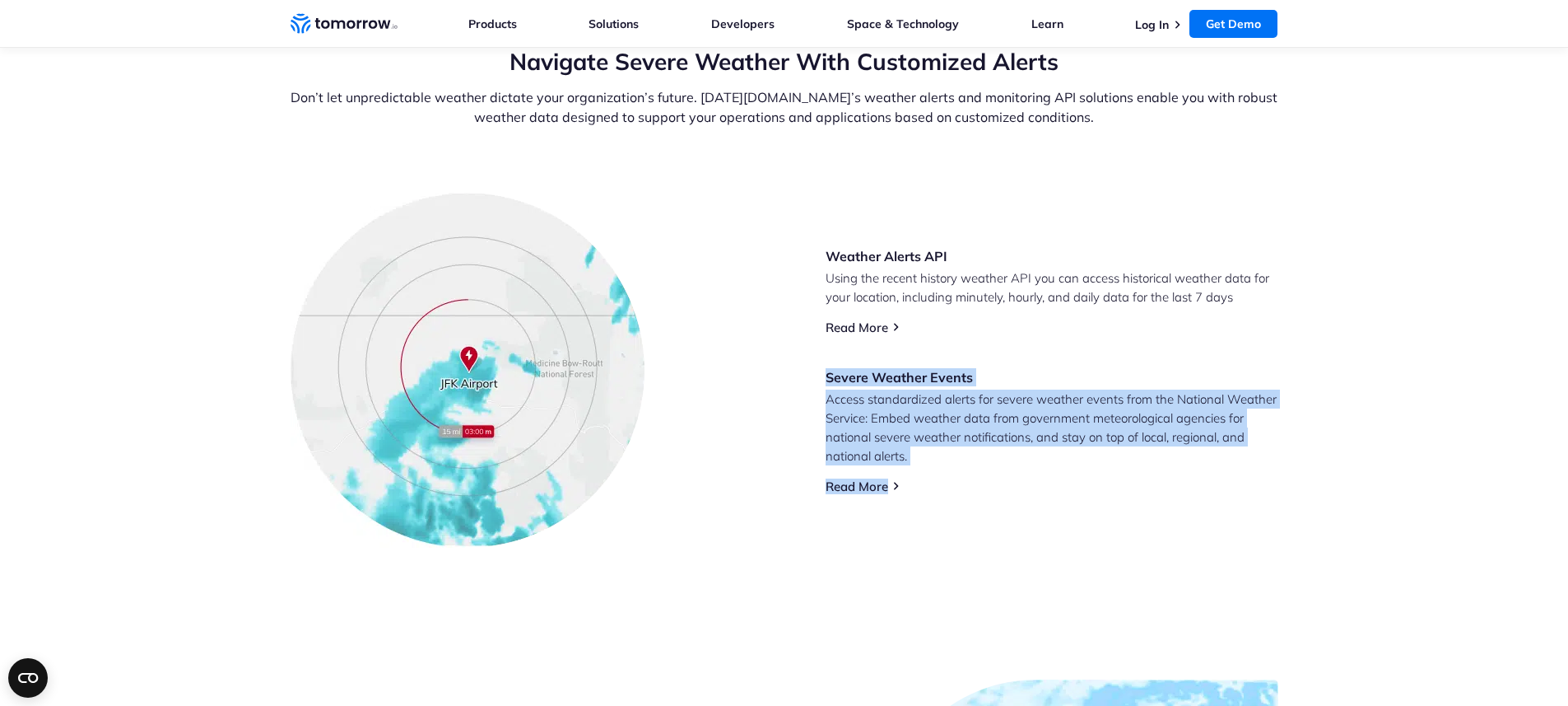
drag, startPoint x: 962, startPoint y: 353, endPoint x: 1091, endPoint y: 508, distance: 201.7
click at [1091, 508] on div "Weather Alerts API Using the recent history weather API you can access historic…" at bounding box center [784, 369] width 988 height 354
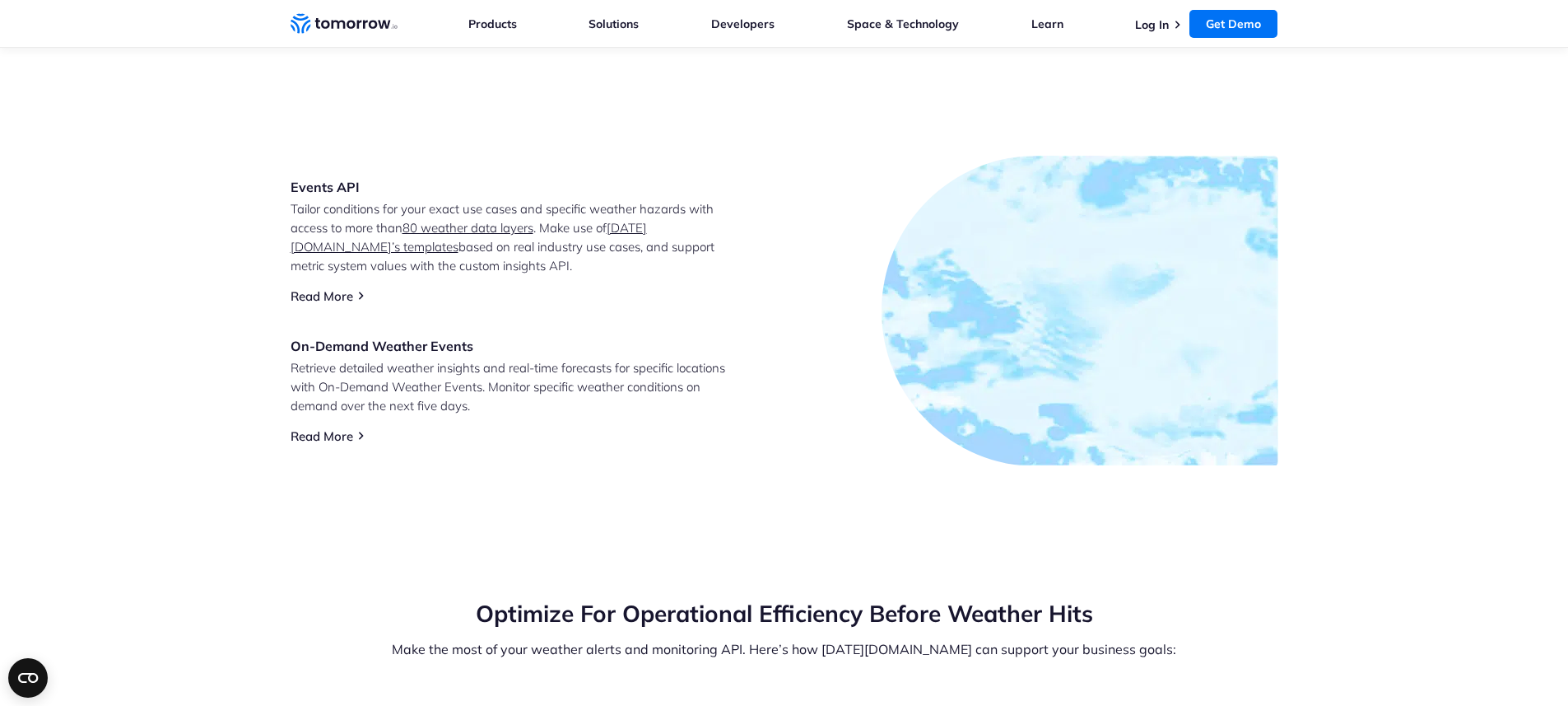
scroll to position [1133, 0]
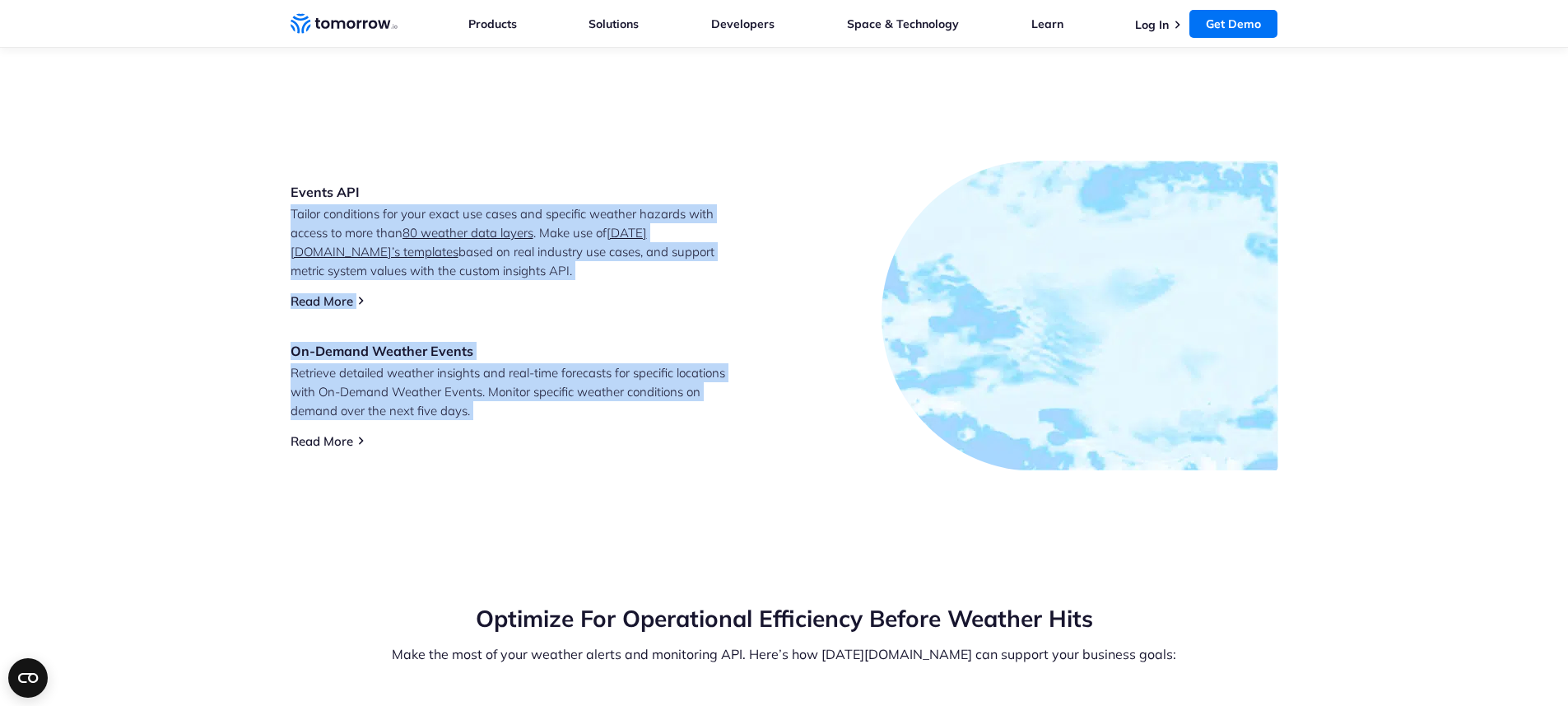
drag, startPoint x: 268, startPoint y: 215, endPoint x: 581, endPoint y: 427, distance: 378.0
click at [581, 427] on section "Events API Tailor conditions for your exact use cases and specific weather haza…" at bounding box center [784, 316] width 1568 height 443
click at [581, 427] on div "Events API Tailor conditions for your exact use cases and specific weather haza…" at bounding box center [516, 316] width 453 height 266
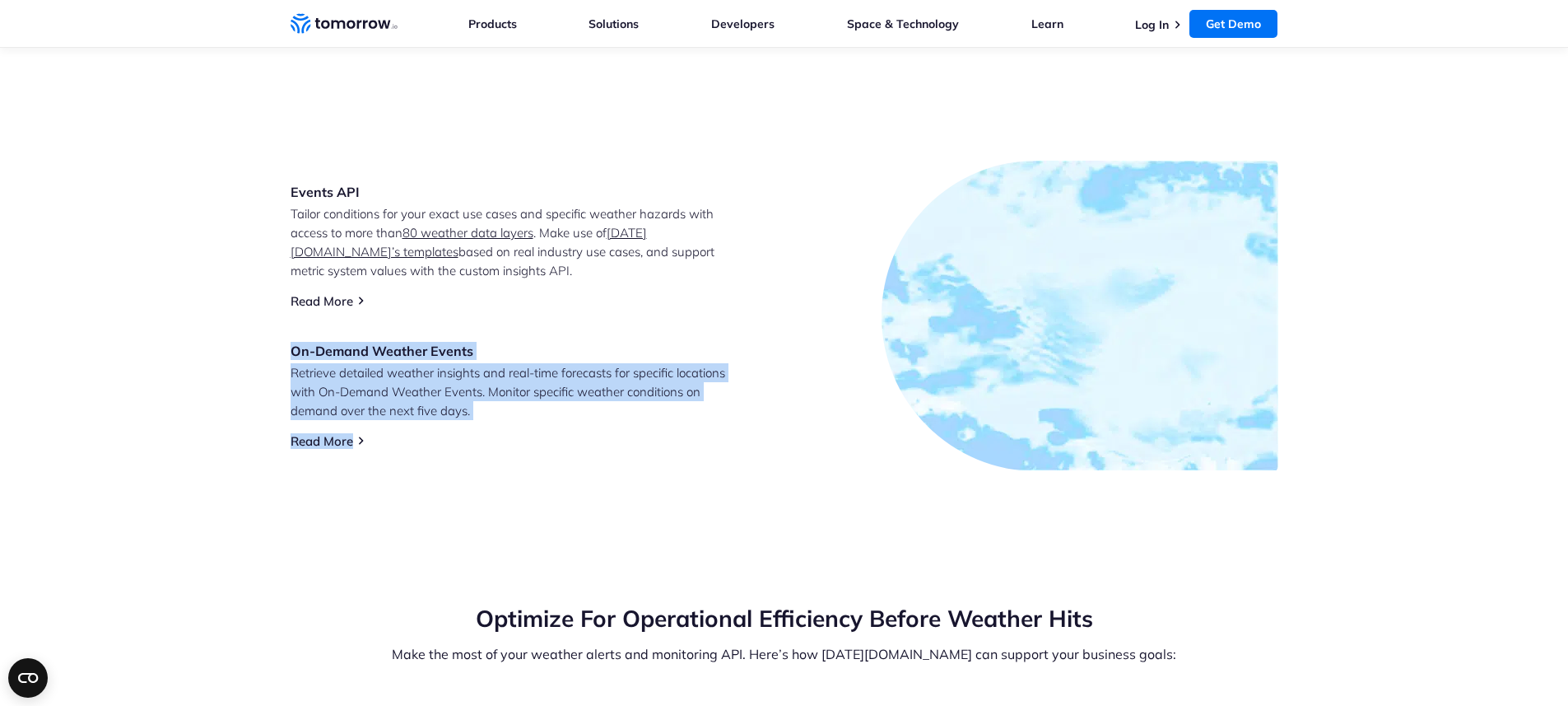
drag, startPoint x: 572, startPoint y: 460, endPoint x: 558, endPoint y: 309, distance: 151.6
click at [558, 309] on div "Events API Tailor conditions for your exact use cases and specific weather haza…" at bounding box center [784, 315] width 988 height 310
click at [558, 309] on div "Events API Tailor conditions for your exact use cases and specific weather haza…" at bounding box center [516, 316] width 453 height 266
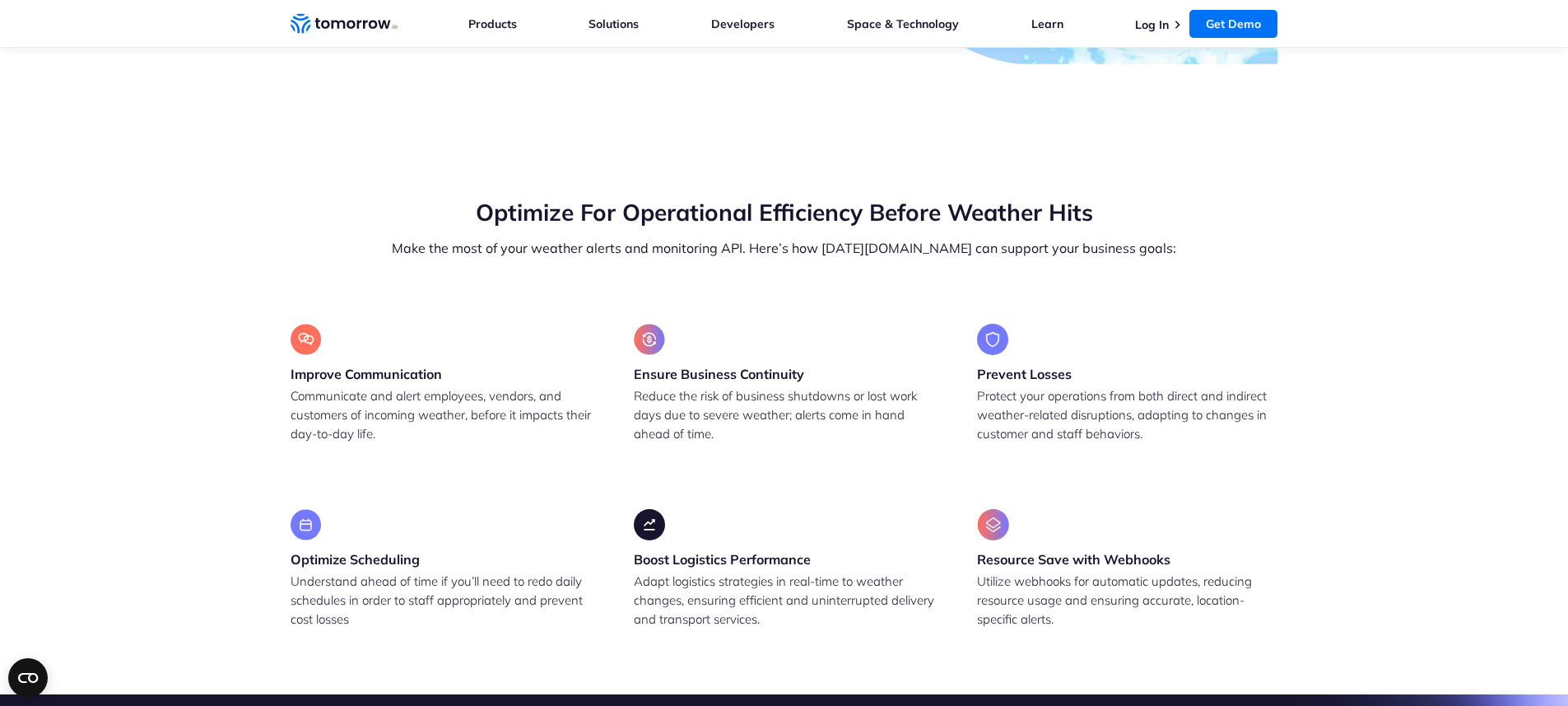
scroll to position [1584, 0]
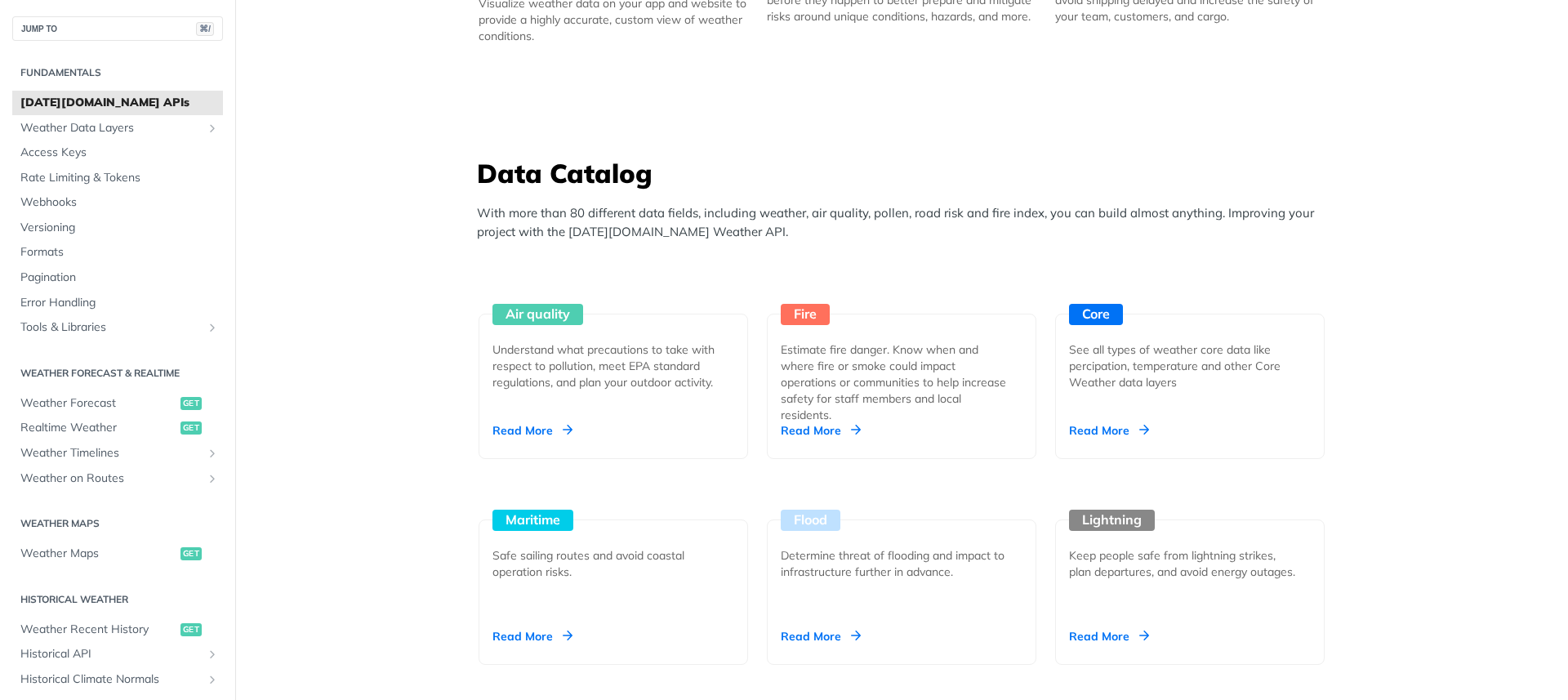
scroll to position [2223, 0]
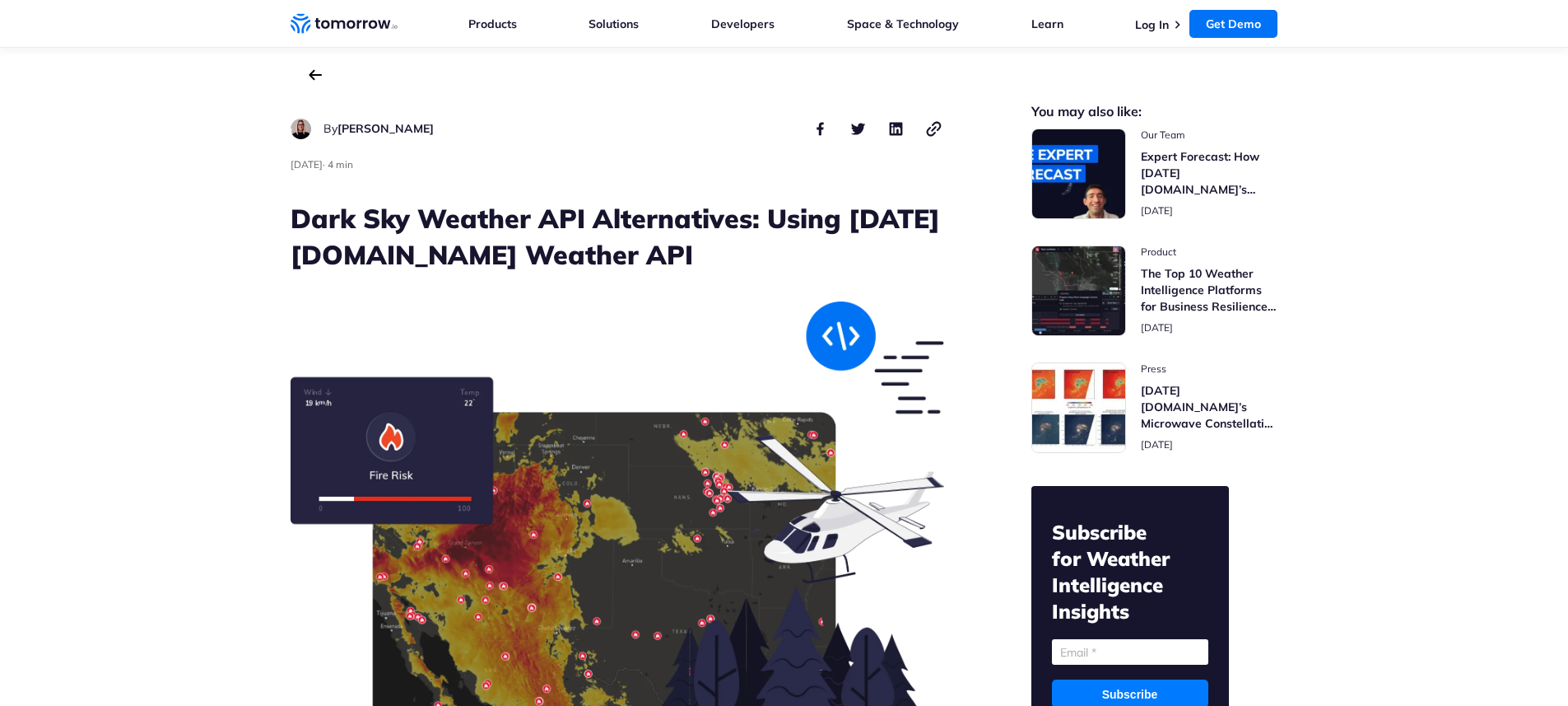
scroll to position [1030, 0]
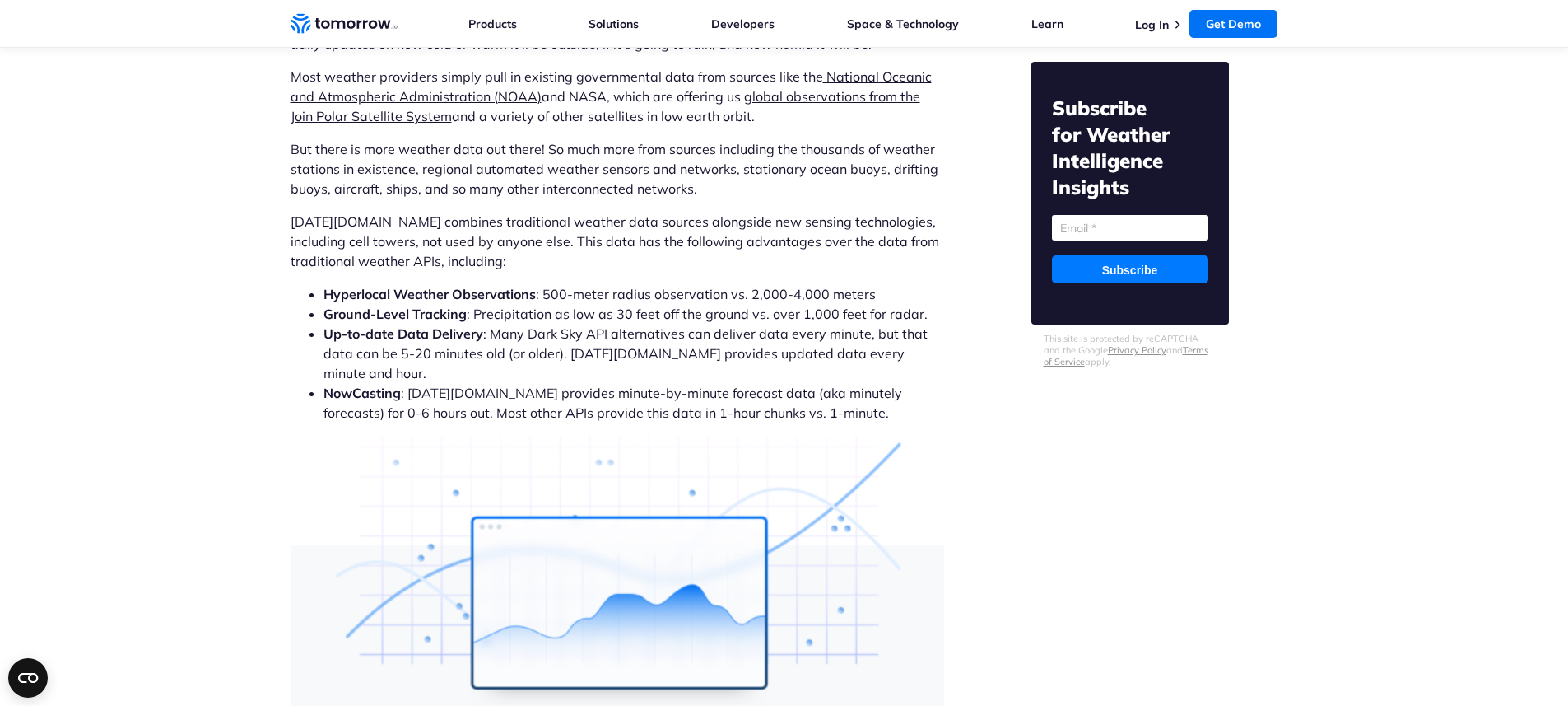
click at [381, 383] on li "NowCasting : Tomorrow.io provides minute-by-minute forecast data (aka minutely …" at bounding box center [634, 402] width 620 height 39
drag, startPoint x: 381, startPoint y: 368, endPoint x: 832, endPoint y: 377, distance: 451.1
click at [832, 383] on li "NowCasting : Tomorrow.io provides minute-by-minute forecast data (aka minutely …" at bounding box center [634, 402] width 620 height 39
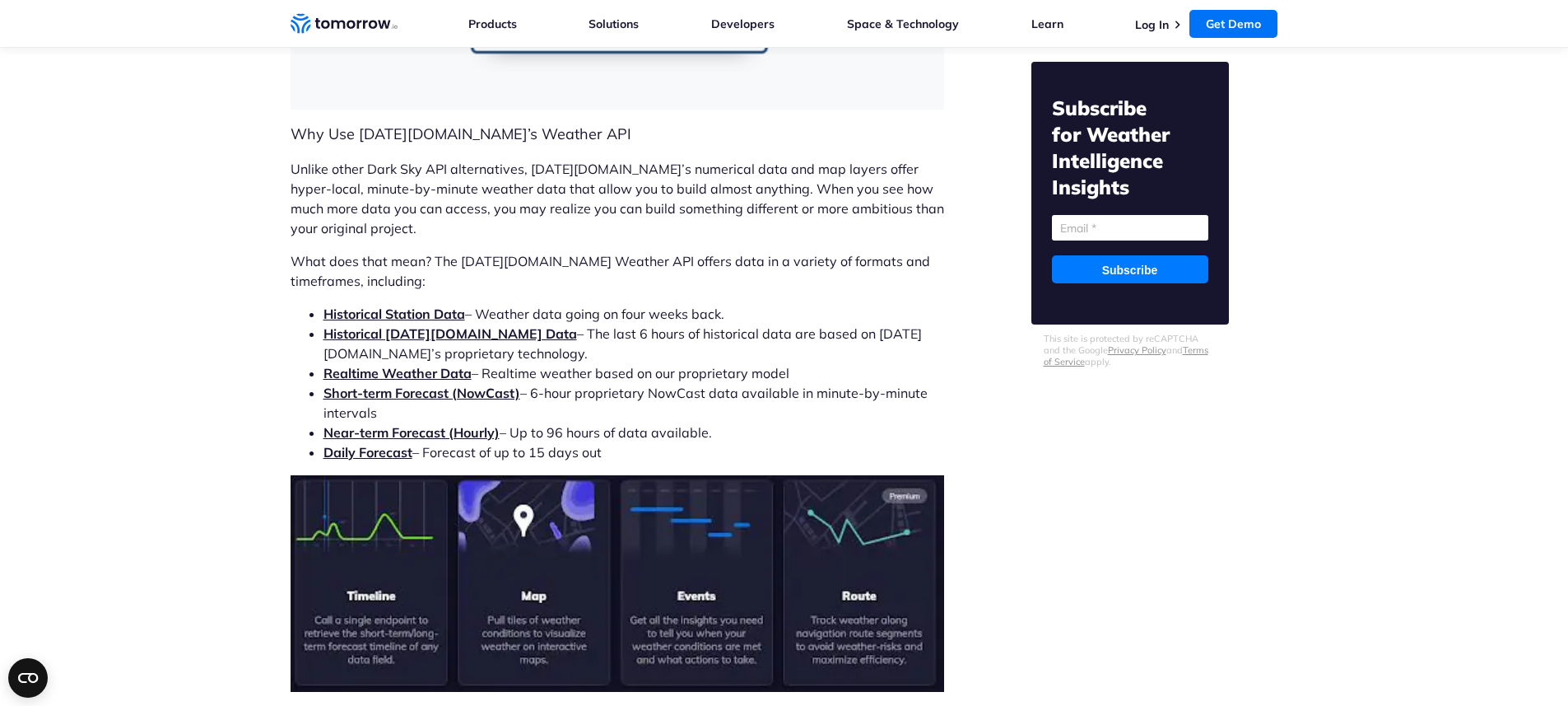
click at [519, 384] on b "Short-term Forecast (NowCast)" at bounding box center [422, 393] width 197 height 17
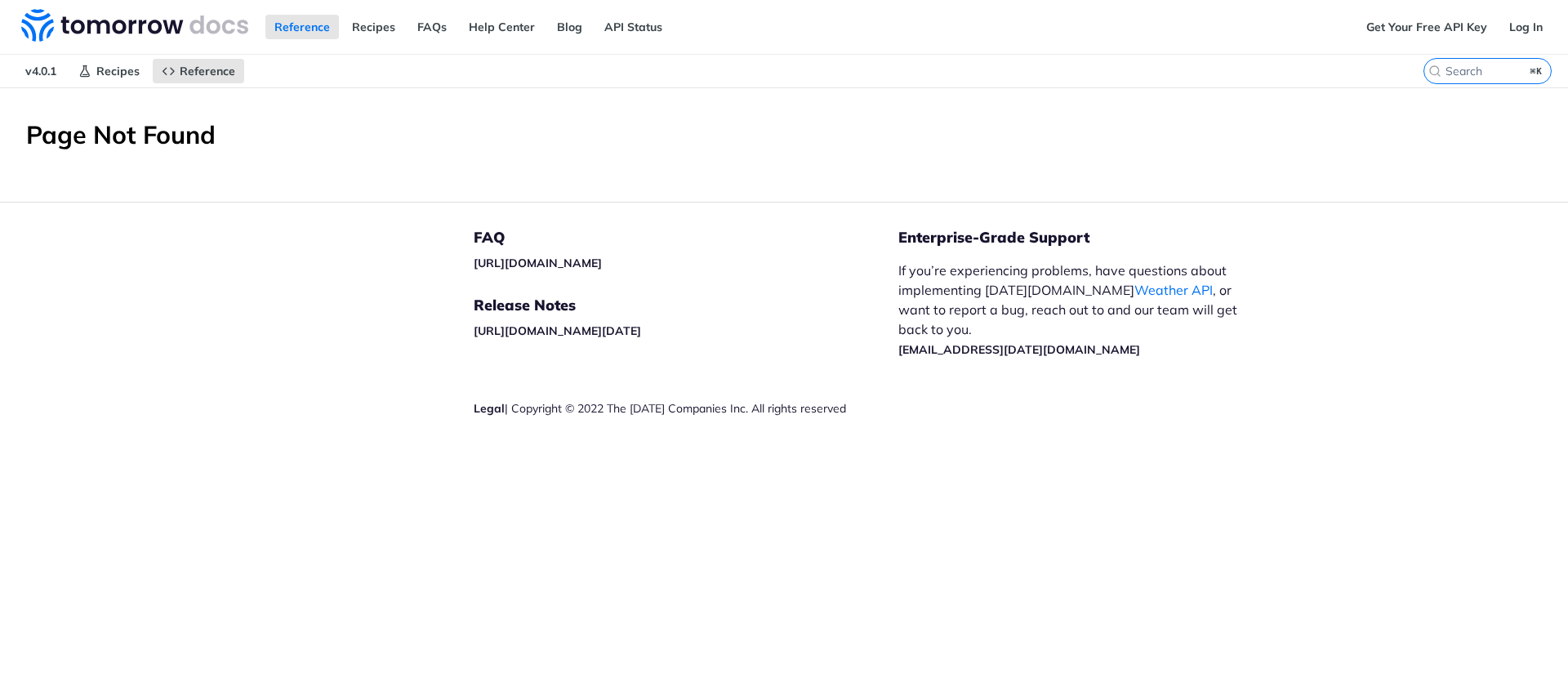
click at [34, 68] on span "v4.0.1" at bounding box center [41, 71] width 49 height 24
click at [134, 71] on span "Recipes" at bounding box center [118, 71] width 44 height 15
click at [197, 131] on h1 "Page Not Found" at bounding box center [784, 135] width 1516 height 30
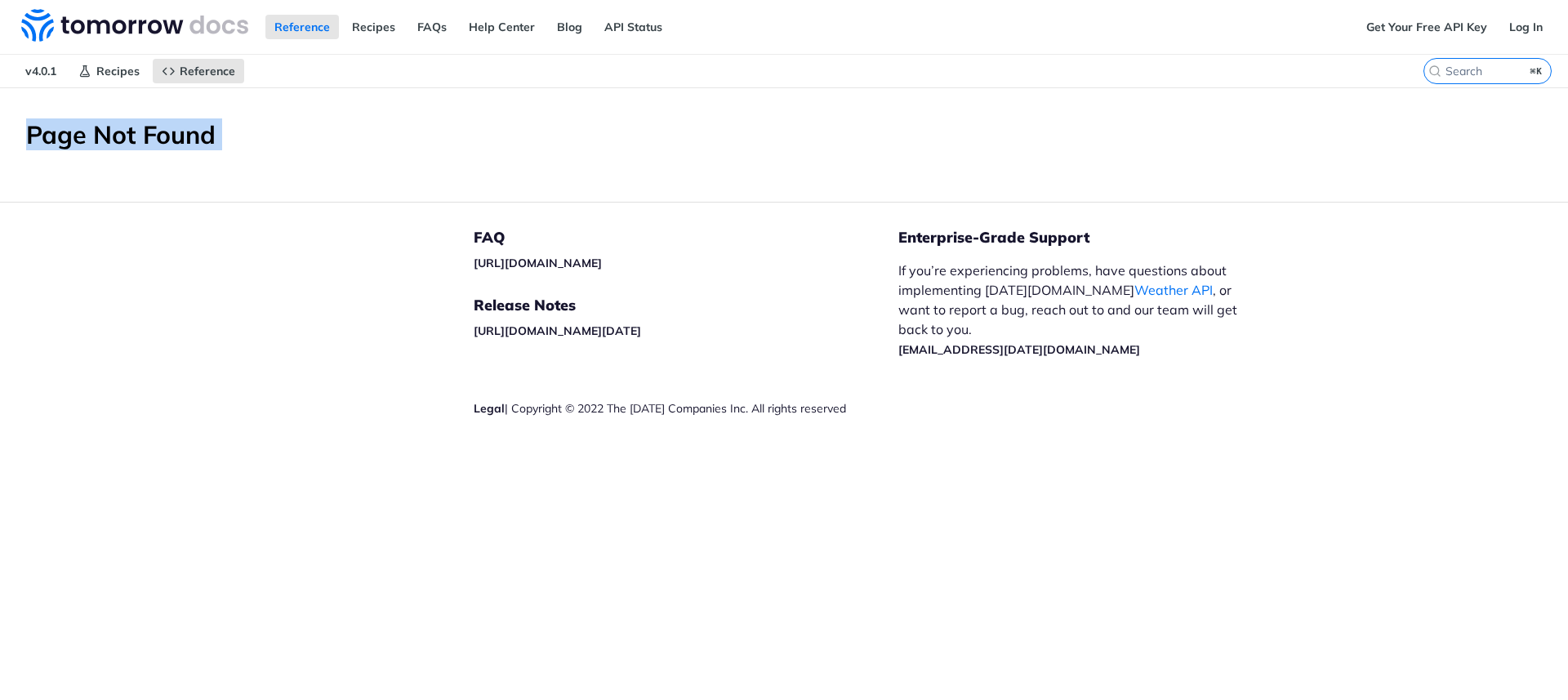
copy div "Page Not Found"
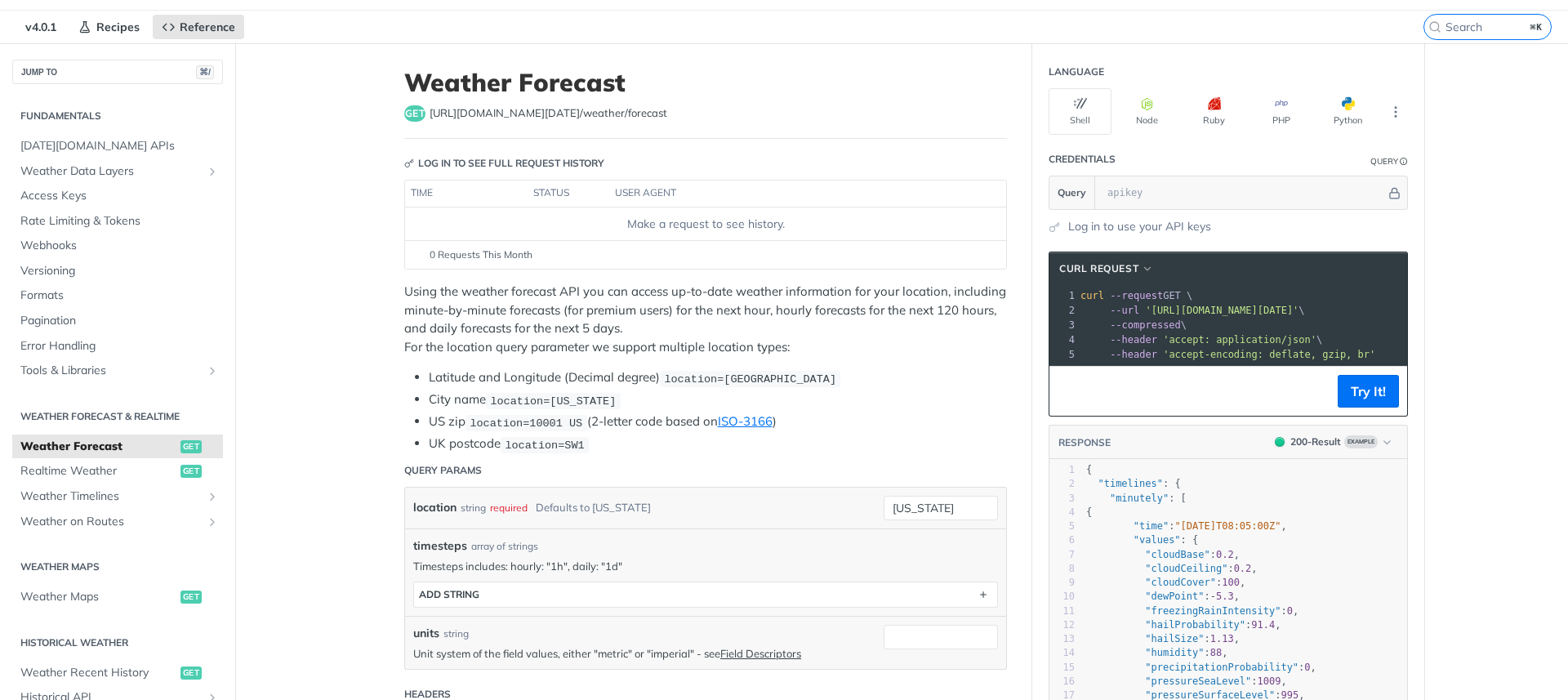
scroll to position [43, 0]
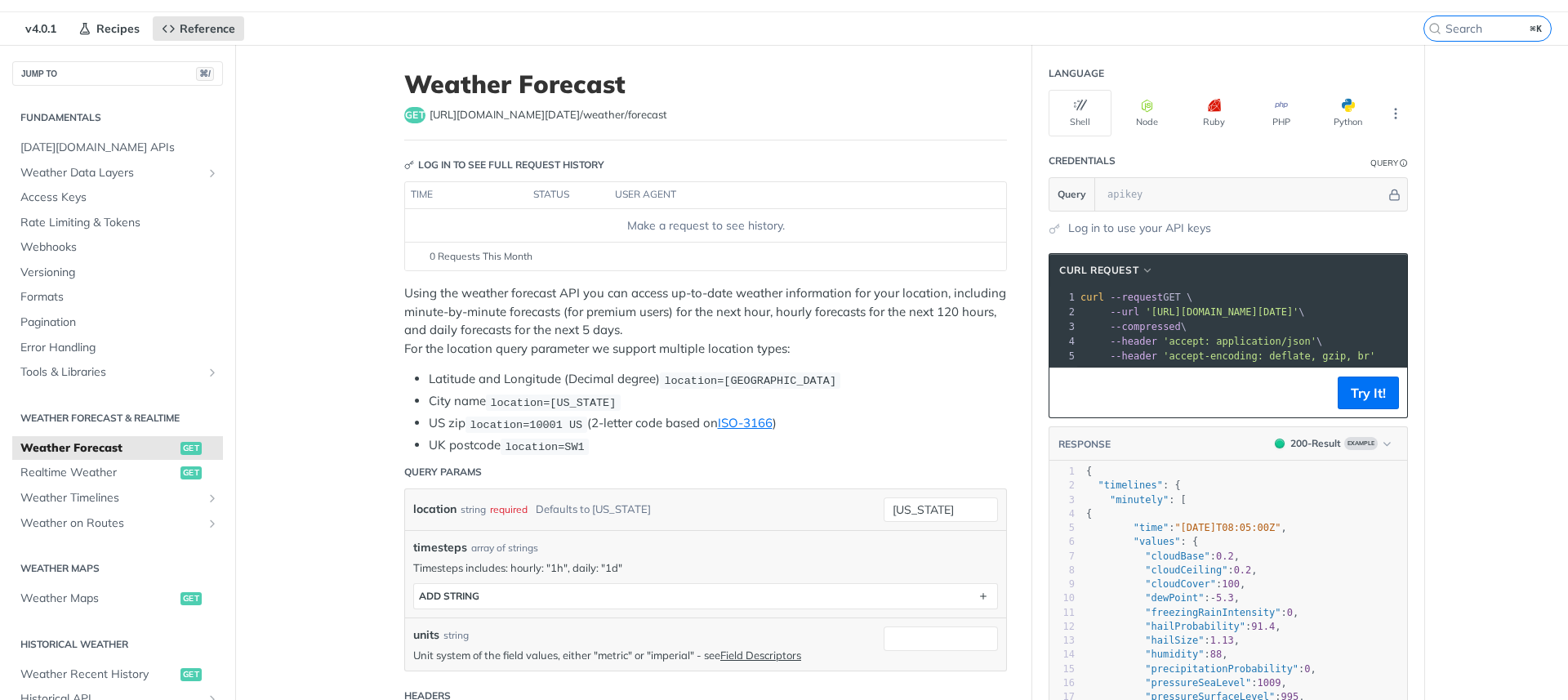
click at [412, 297] on p "Using the weather forecast API you can access up-to-date weather information fo…" at bounding box center [706, 321] width 603 height 73
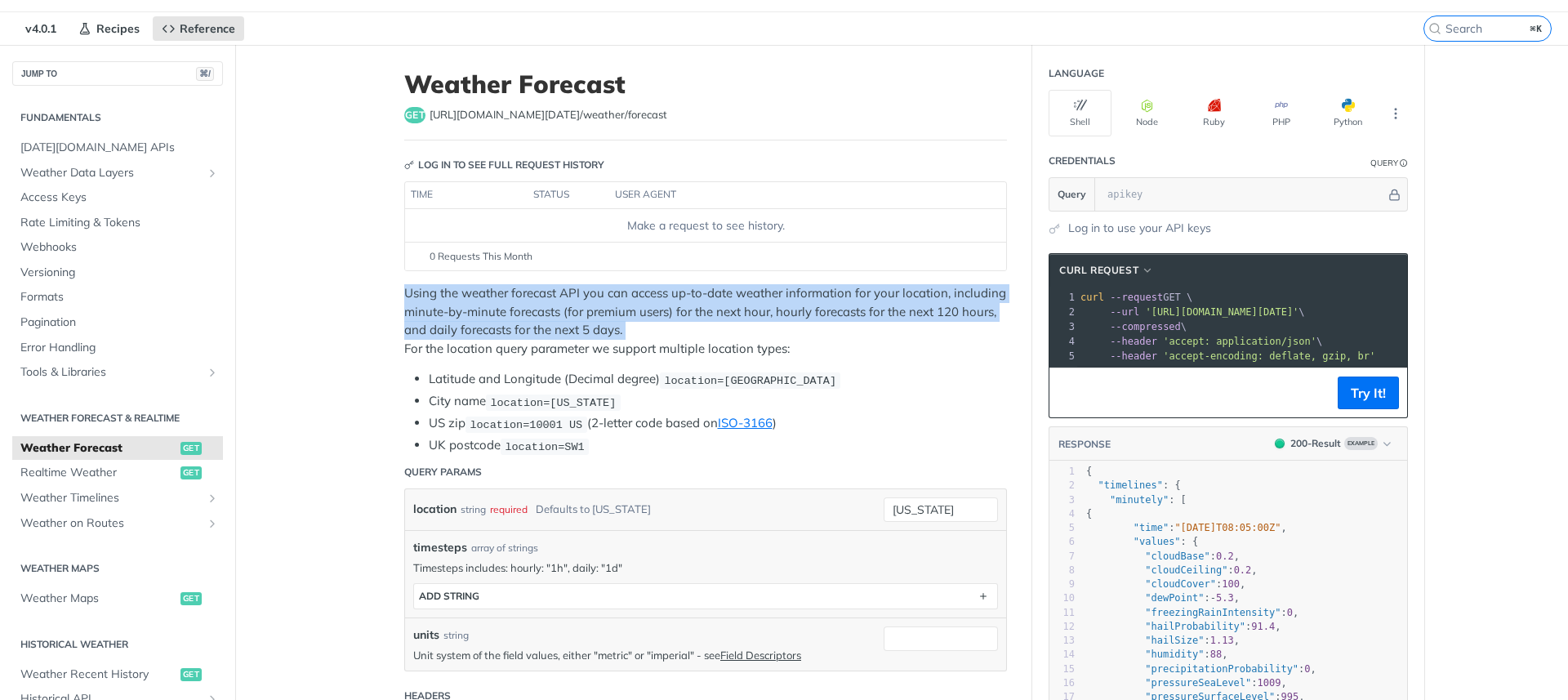
drag, startPoint x: 412, startPoint y: 297, endPoint x: 625, endPoint y: 322, distance: 214.5
click at [625, 322] on p "Using the weather forecast API you can access up-to-date weather information fo…" at bounding box center [706, 321] width 603 height 73
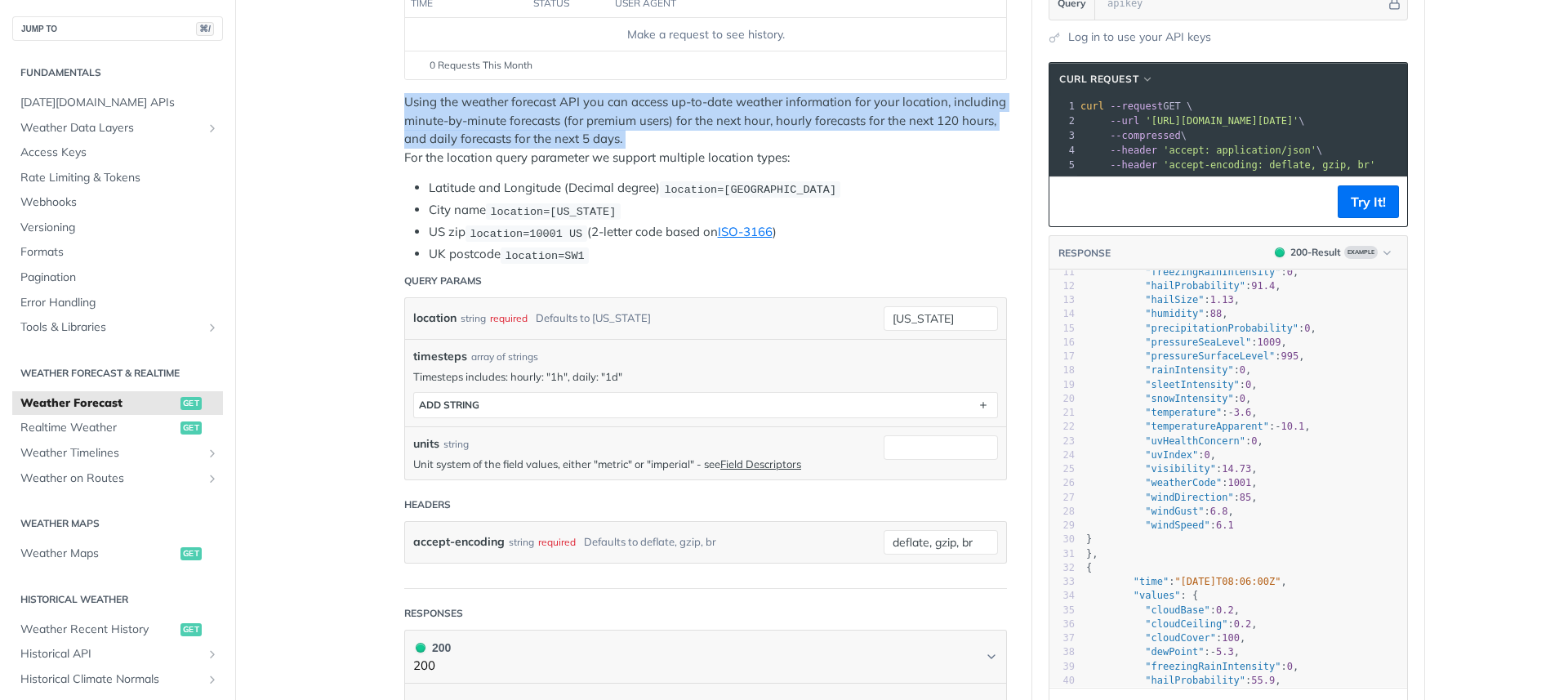
scroll to position [0, 0]
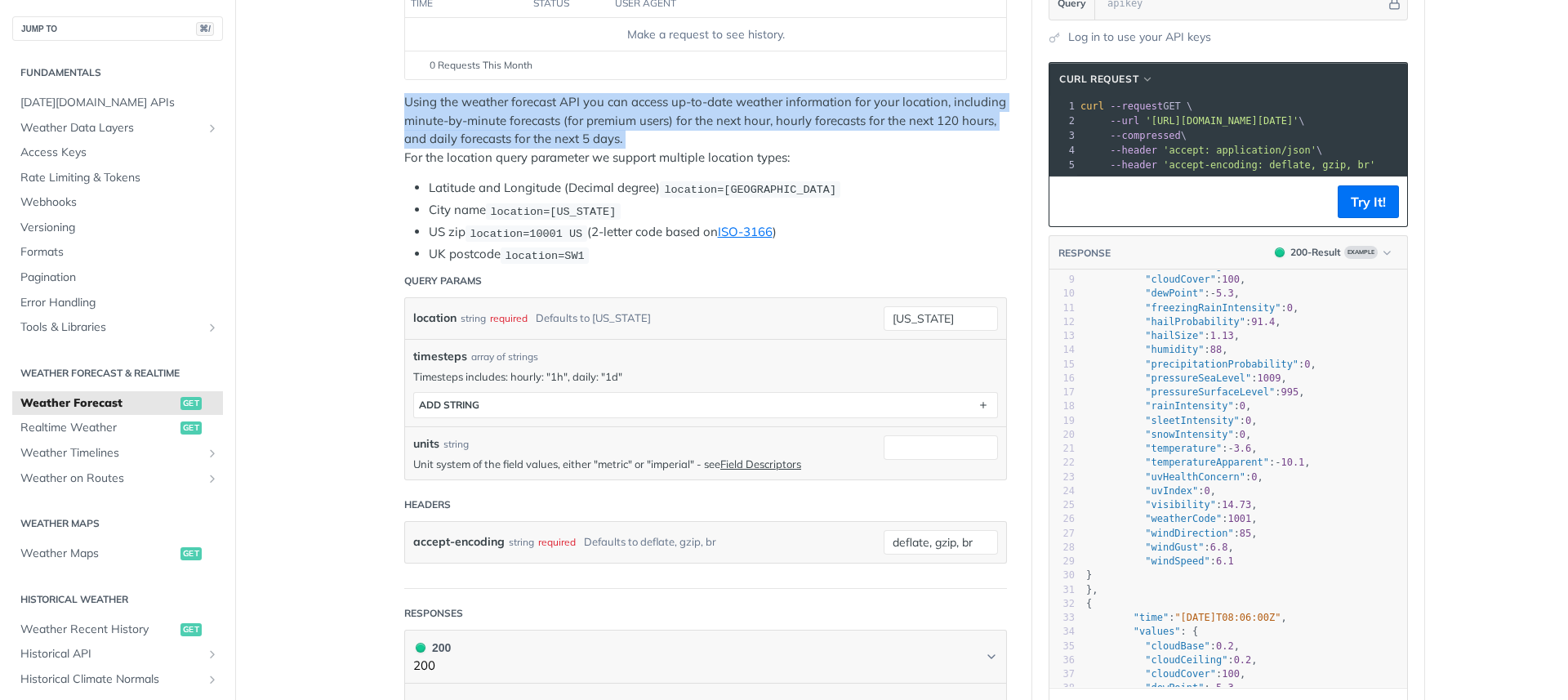
click at [1163, 412] on span ""rainIntensity"" at bounding box center [1189, 405] width 88 height 11
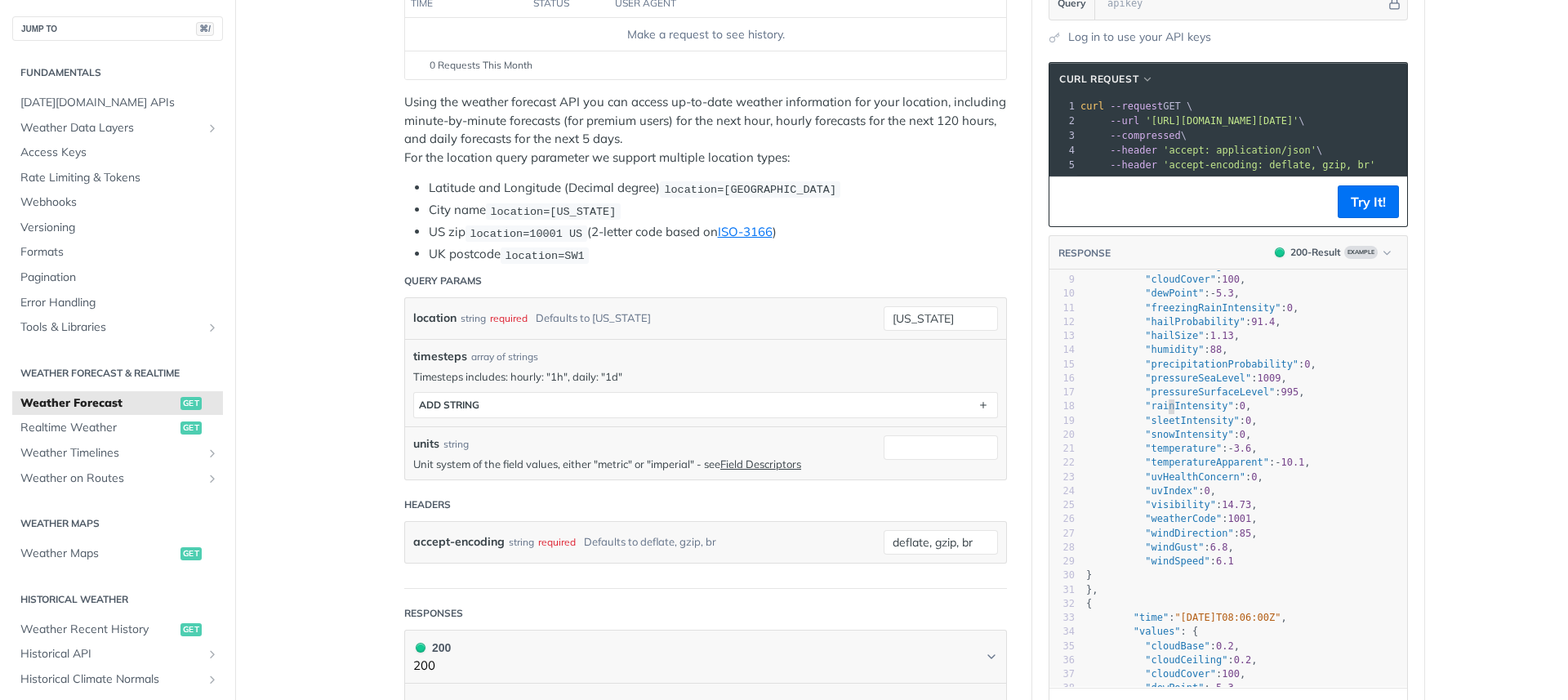
click at [1163, 412] on span ""rainIntensity"" at bounding box center [1189, 405] width 88 height 11
type textarea "rainIntensity"
click at [1165, 426] on span ""sleetIntensity"" at bounding box center [1192, 420] width 95 height 11
type textarea "sleetIntensity"
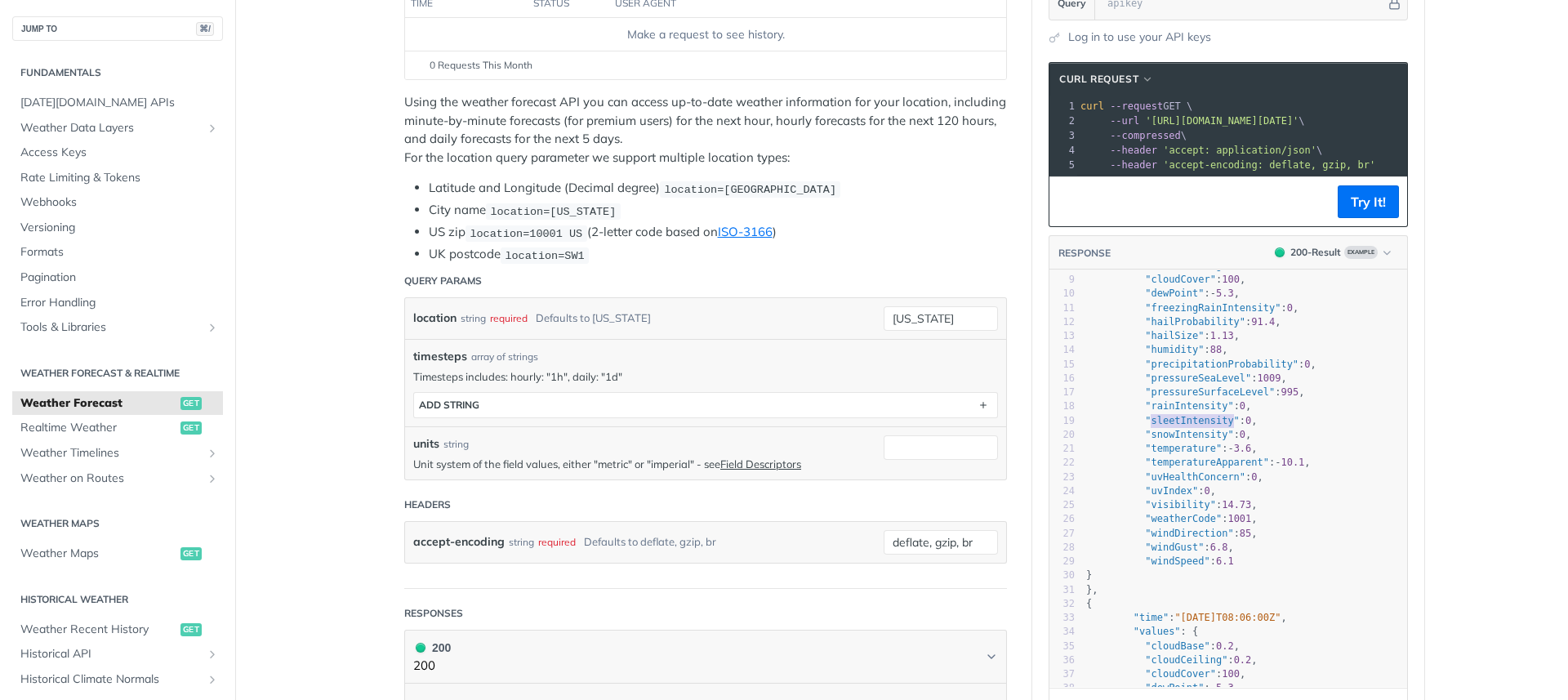
click at [1169, 440] on span ""snowIntensity"" at bounding box center [1189, 434] width 88 height 11
type textarea "snowIntensity"
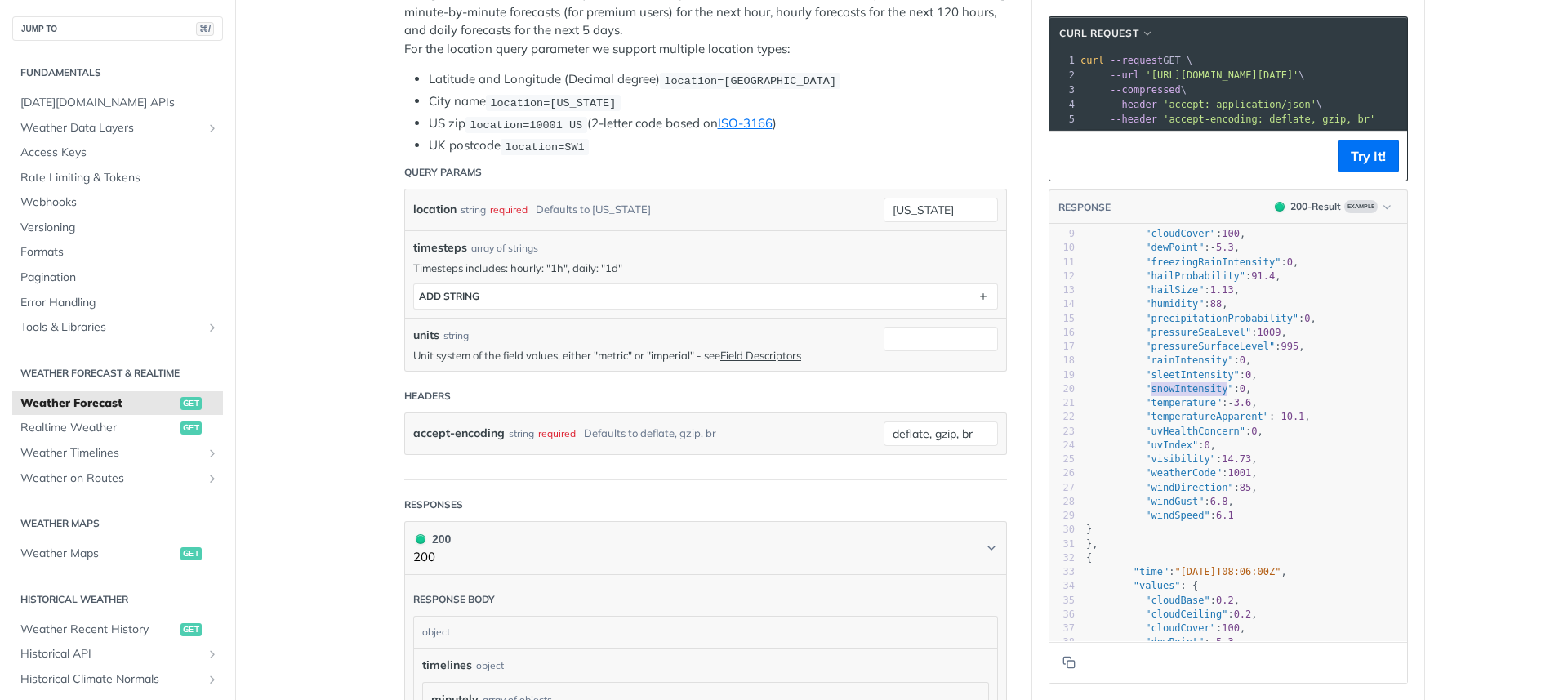
scroll to position [374, 0]
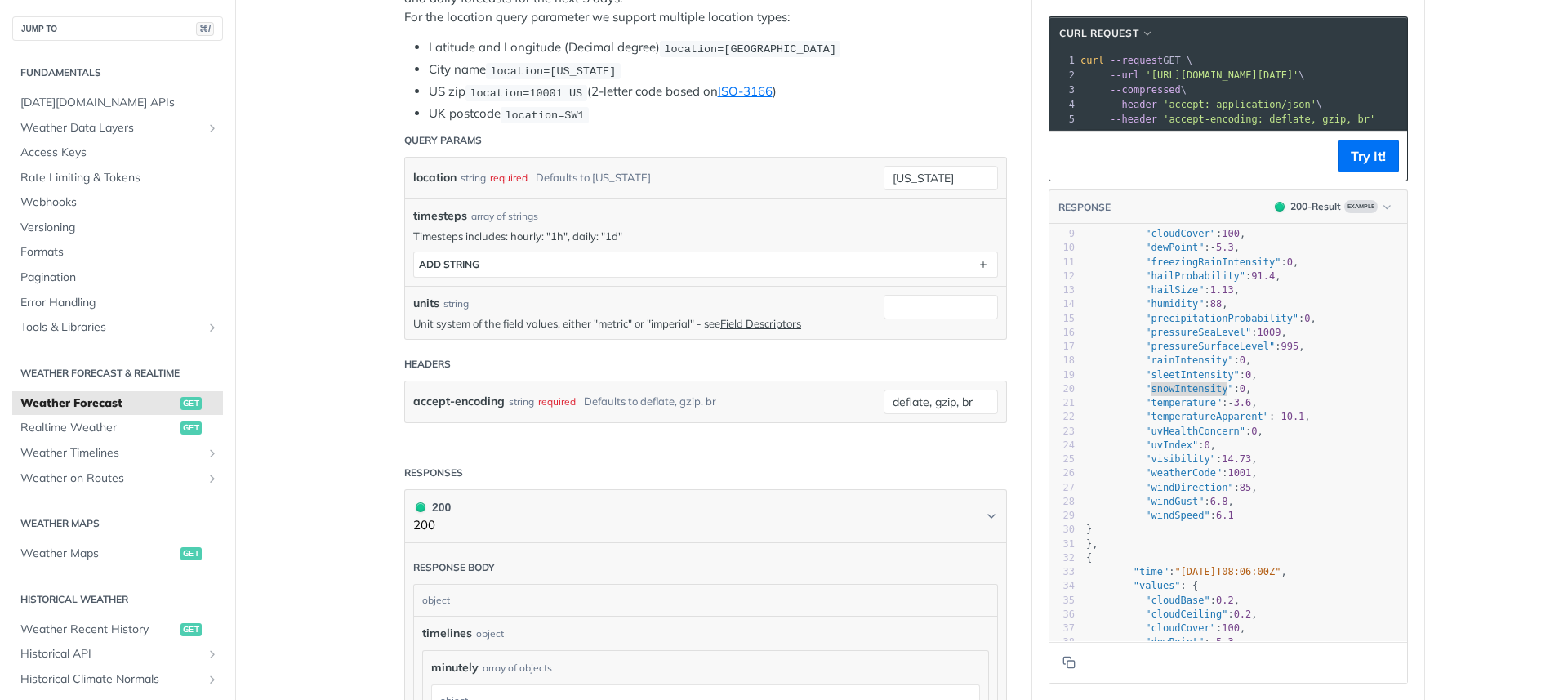
click at [715, 466] on header "Responses" at bounding box center [706, 472] width 603 height 33
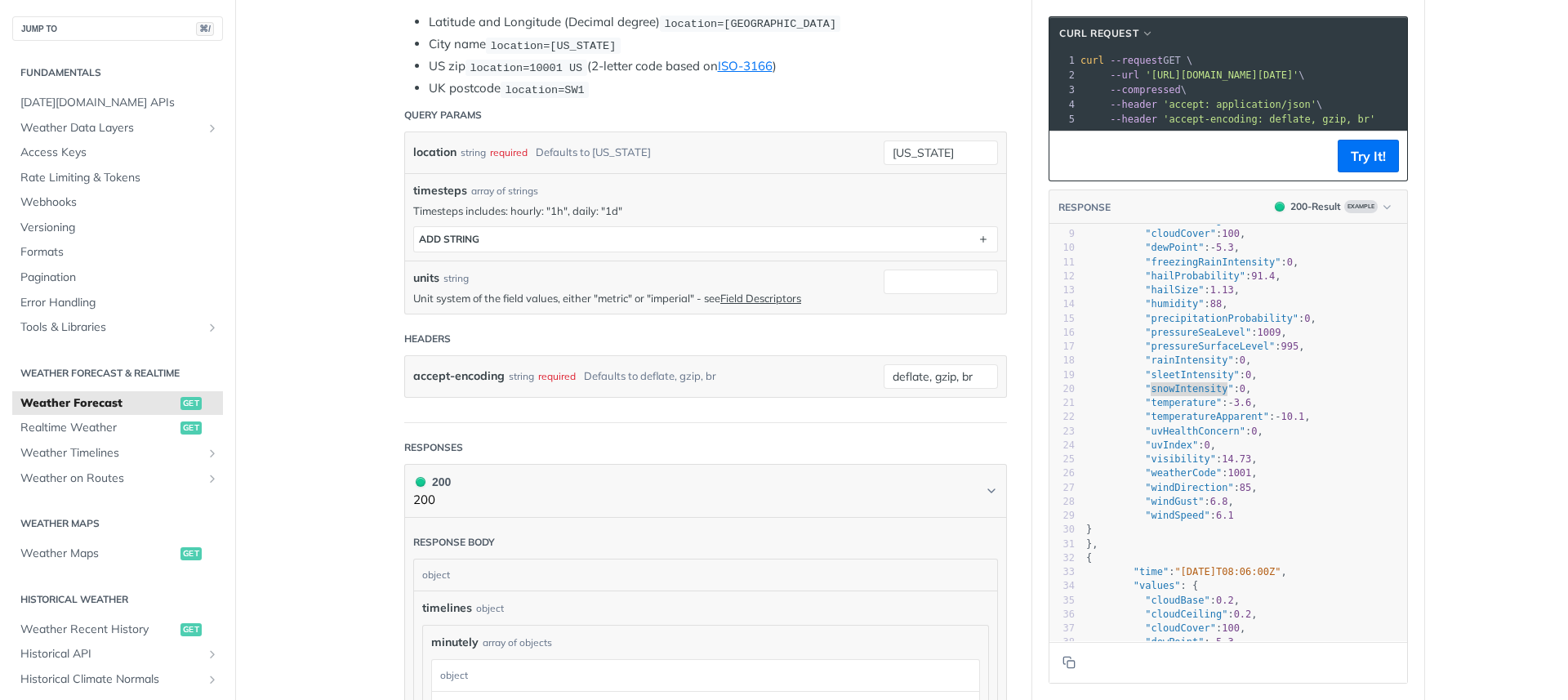
scroll to position [473, 0]
